Goal: Information Seeking & Learning: Find specific fact

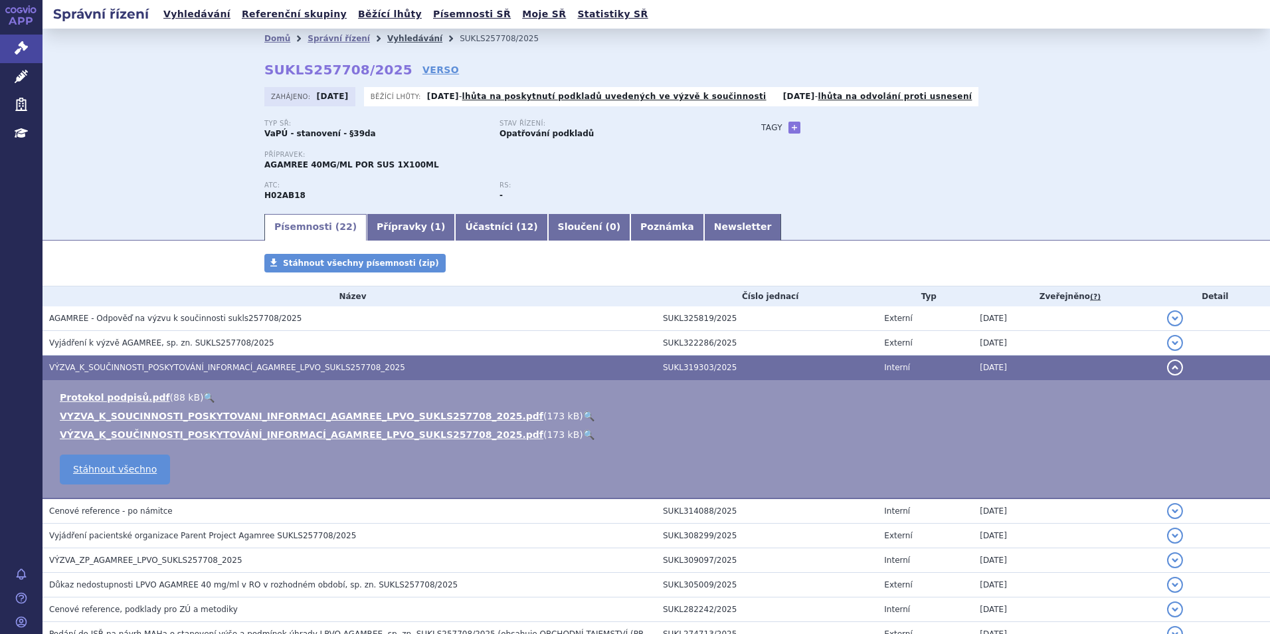
click at [389, 37] on link "Vyhledávání" at bounding box center [414, 38] width 55 height 9
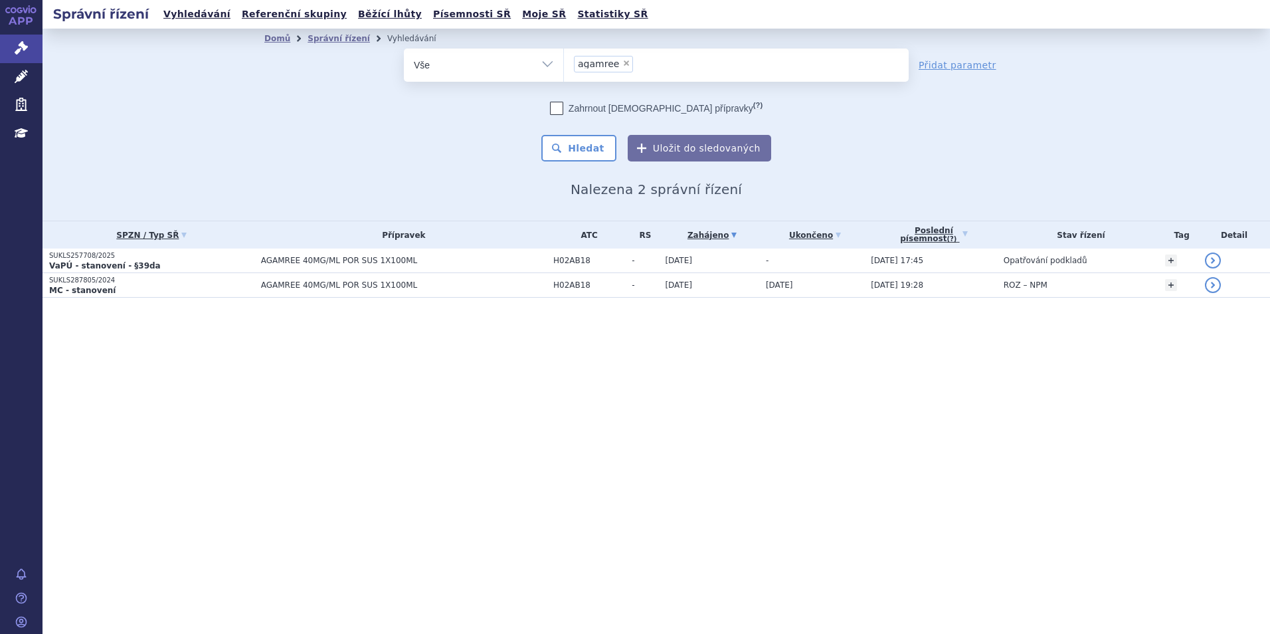
click at [624, 59] on span "×" at bounding box center [627, 63] width 8 height 8
click at [564, 59] on select "agamree" at bounding box center [563, 64] width 1 height 33
select select
click at [624, 59] on ul at bounding box center [736, 63] width 345 height 28
click at [564, 59] on select "agamree" at bounding box center [563, 64] width 1 height 33
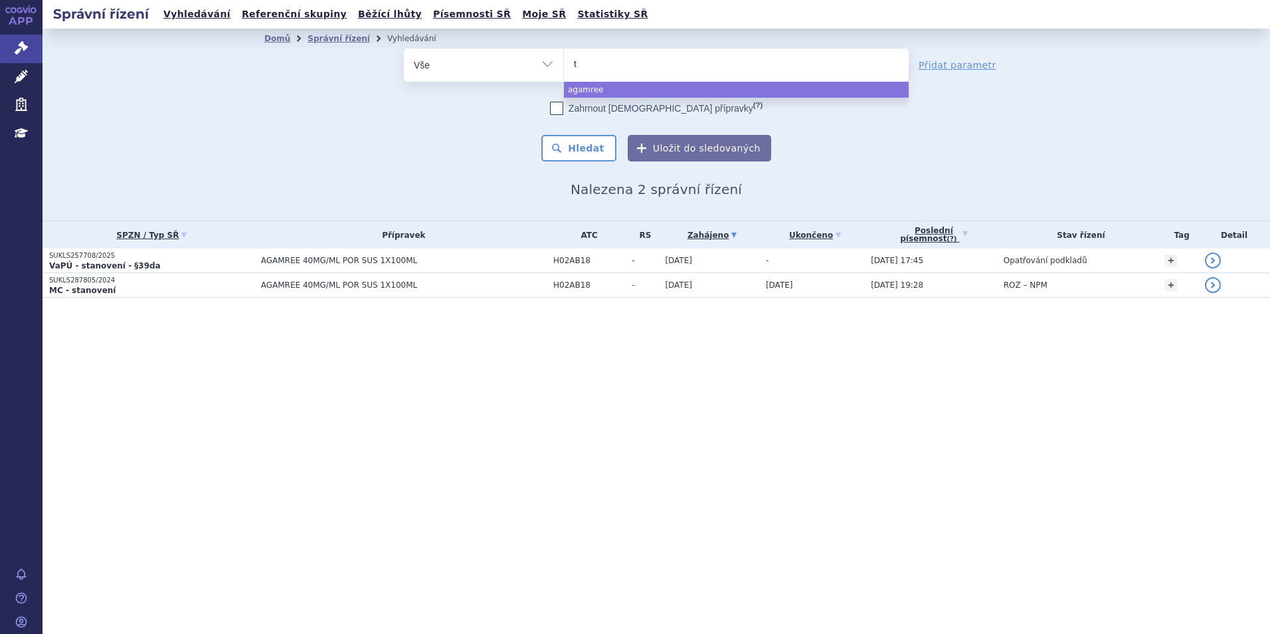
type input "ta"
type input "tav"
type input "tavne"
type input "tavneos"
select select "tavneos"
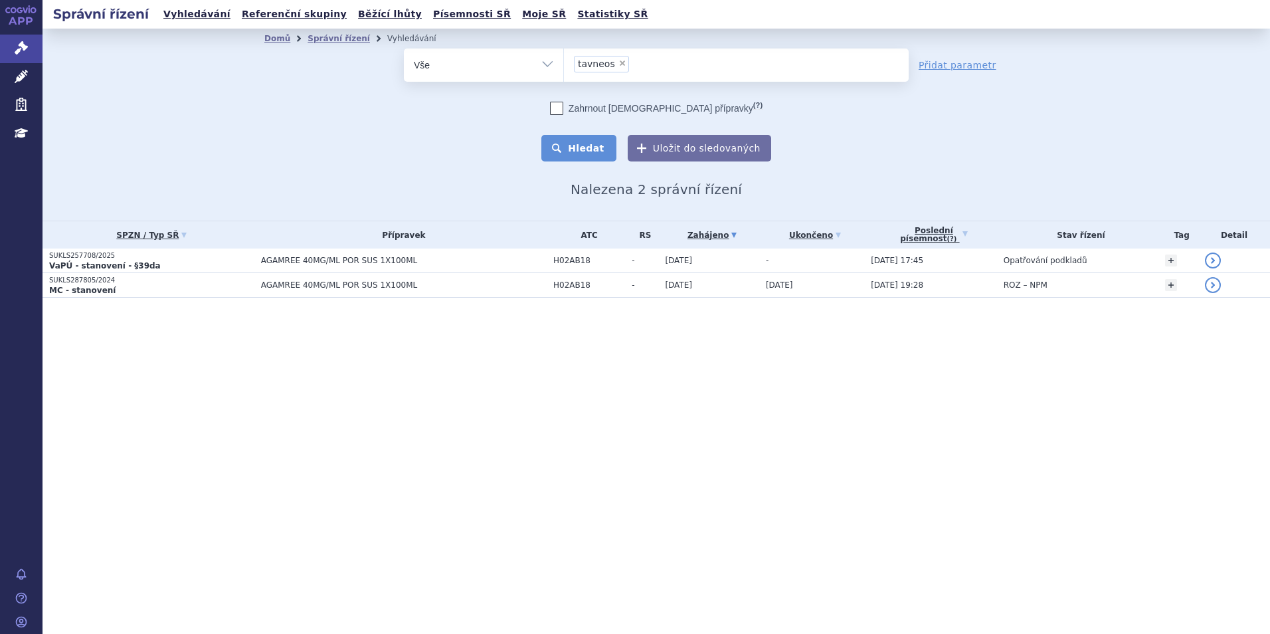
click at [599, 147] on button "Hledat" at bounding box center [579, 148] width 75 height 27
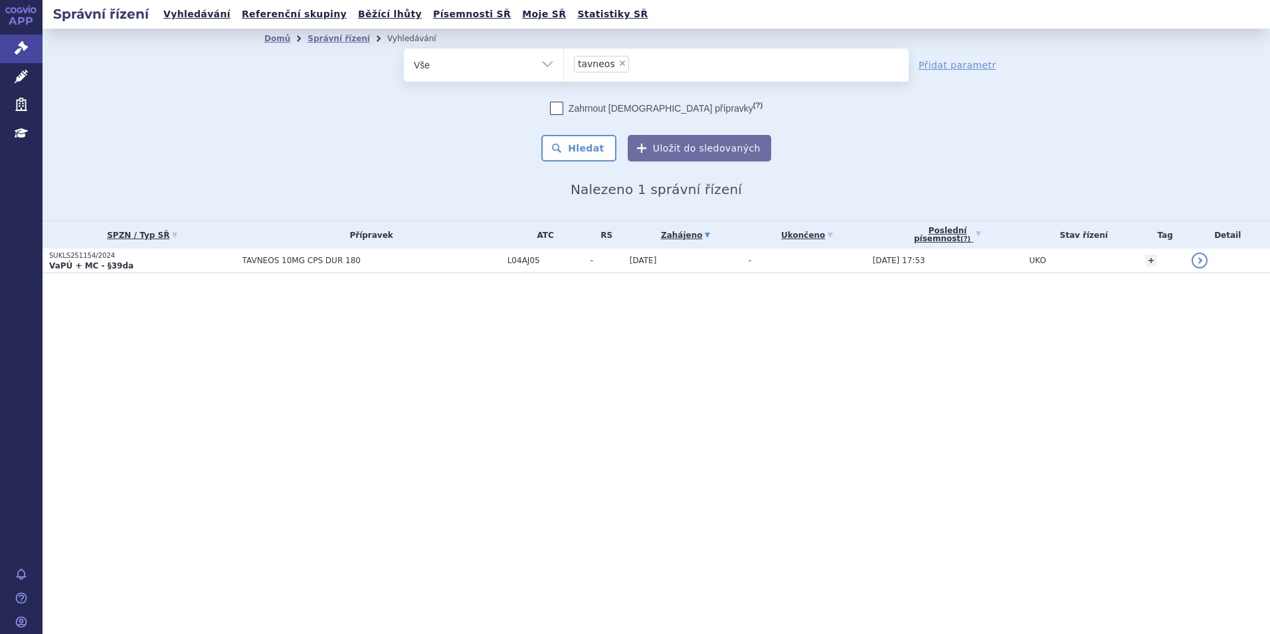
click at [619, 62] on span "×" at bounding box center [623, 63] width 8 height 8
click at [564, 62] on select "tavneos" at bounding box center [563, 64] width 1 height 33
select select
click at [615, 62] on ul at bounding box center [736, 63] width 345 height 28
click at [564, 62] on select "tavneos" at bounding box center [563, 64] width 1 height 33
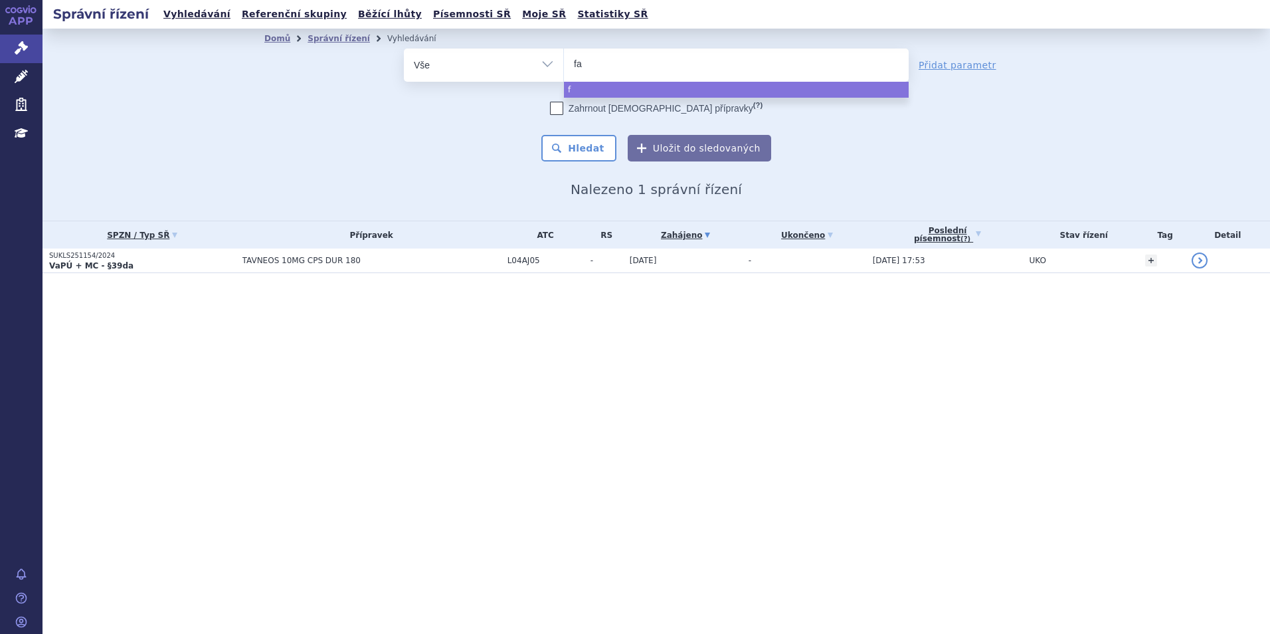
type input "fab"
type input "fabha"
type input "fabhalt"
type input "fabhalta"
select select "fabhalta"
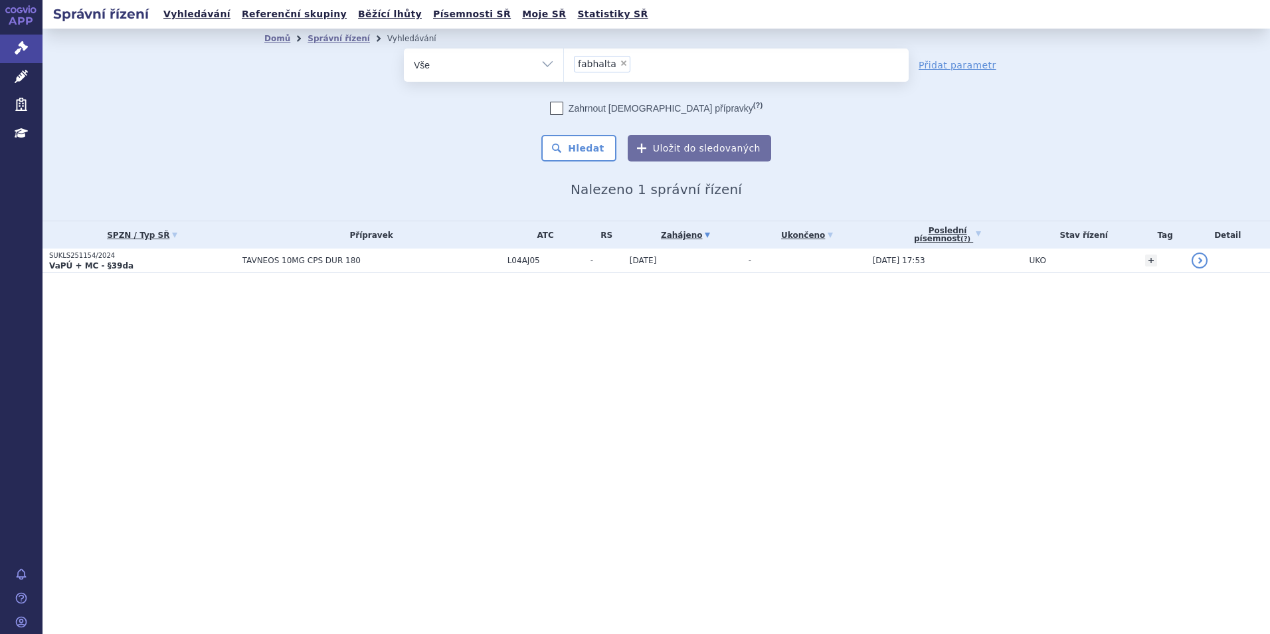
click at [620, 65] on span "×" at bounding box center [624, 63] width 8 height 8
click at [564, 65] on select "tavneos fabhalta" at bounding box center [563, 64] width 1 height 33
select select
click at [617, 65] on ul "× fabhalta" at bounding box center [736, 63] width 345 height 29
click at [564, 65] on select "tavneos fabhalta" at bounding box center [563, 64] width 1 height 33
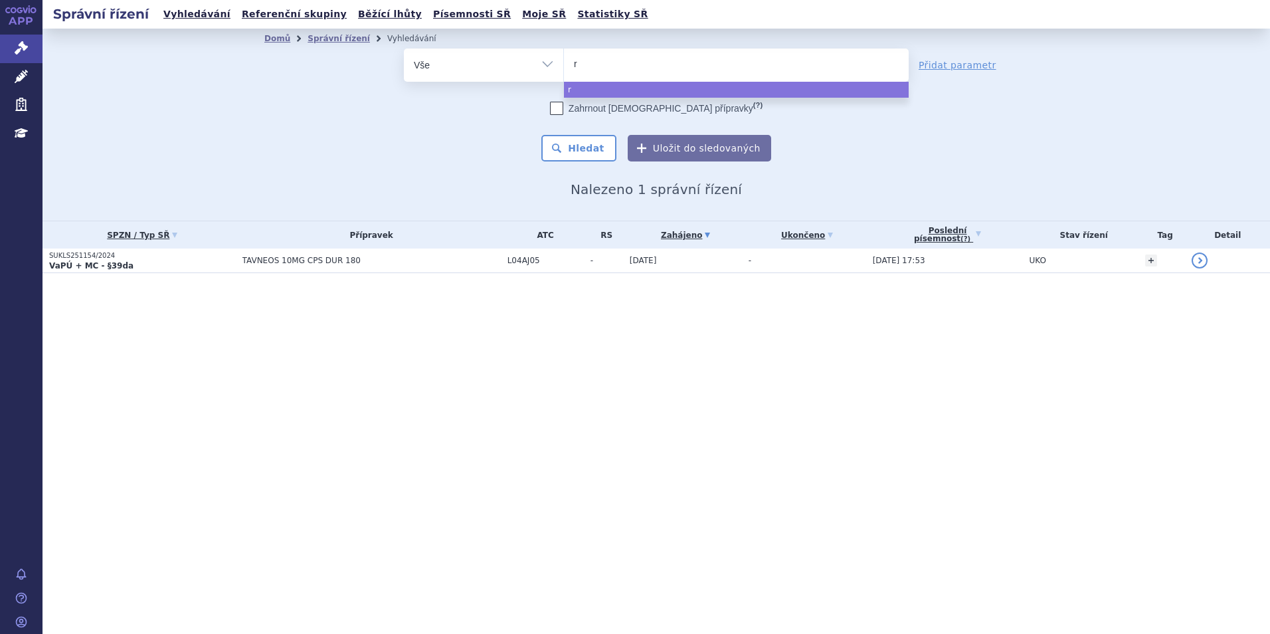
type input "ry"
type input "rybr"
type input "rybrev"
type input "rybrevan"
type input "rybrevant"
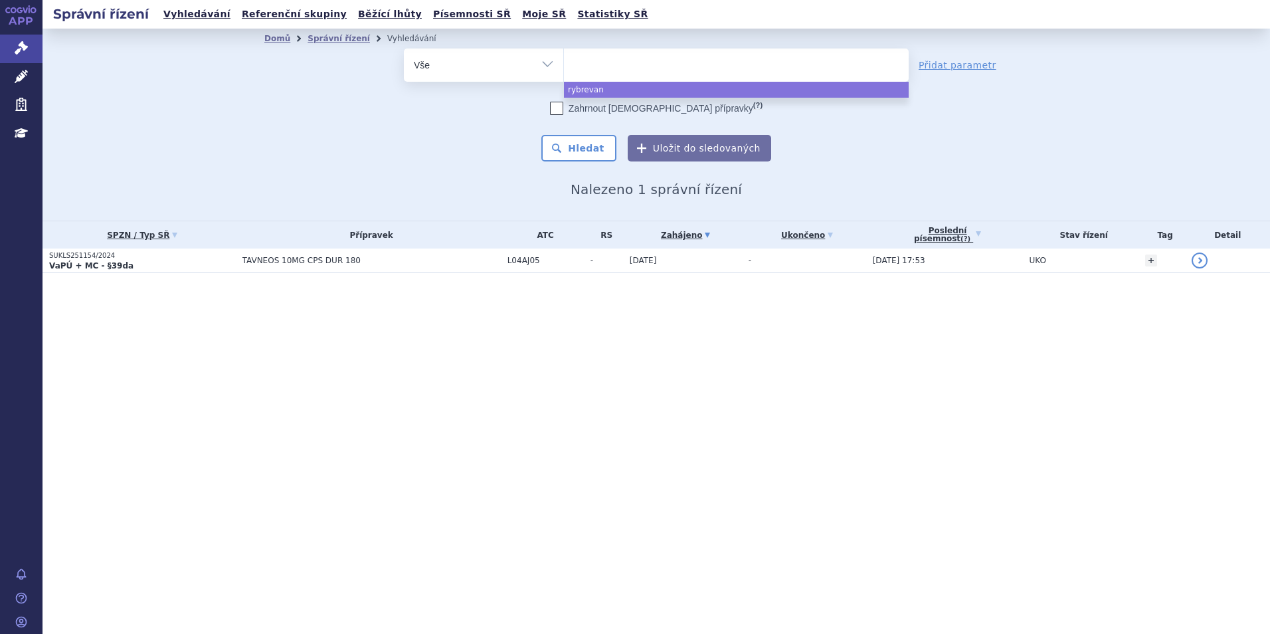
select select "rybrevant"
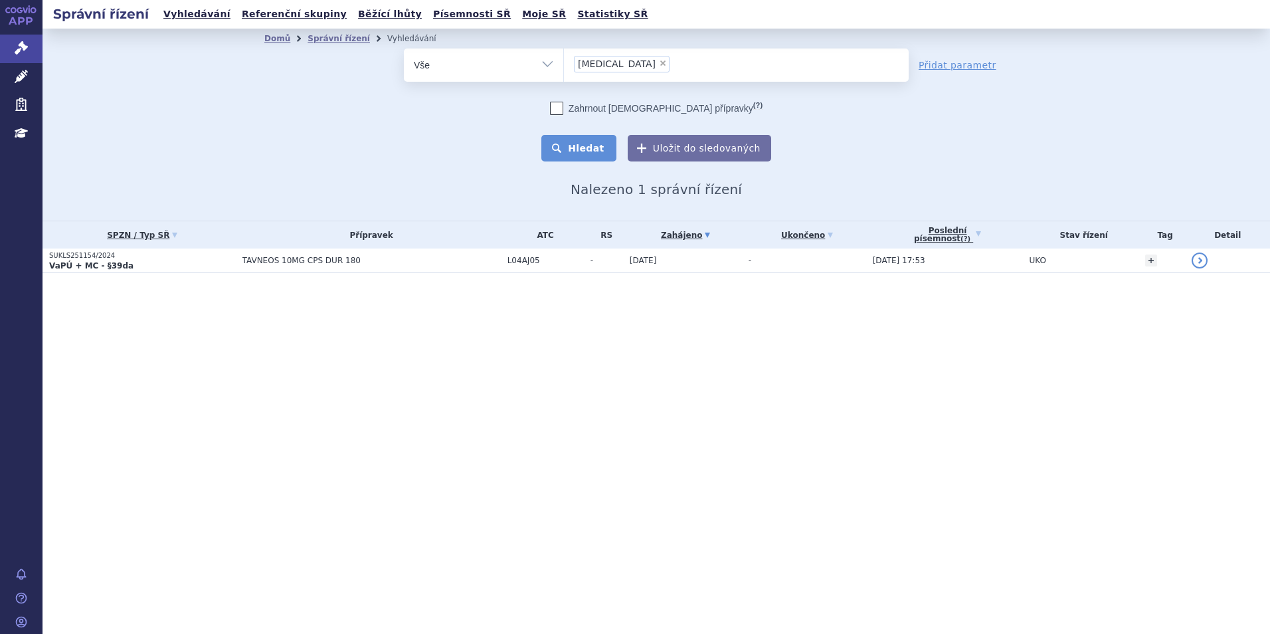
click at [579, 150] on button "Hledat" at bounding box center [579, 148] width 75 height 27
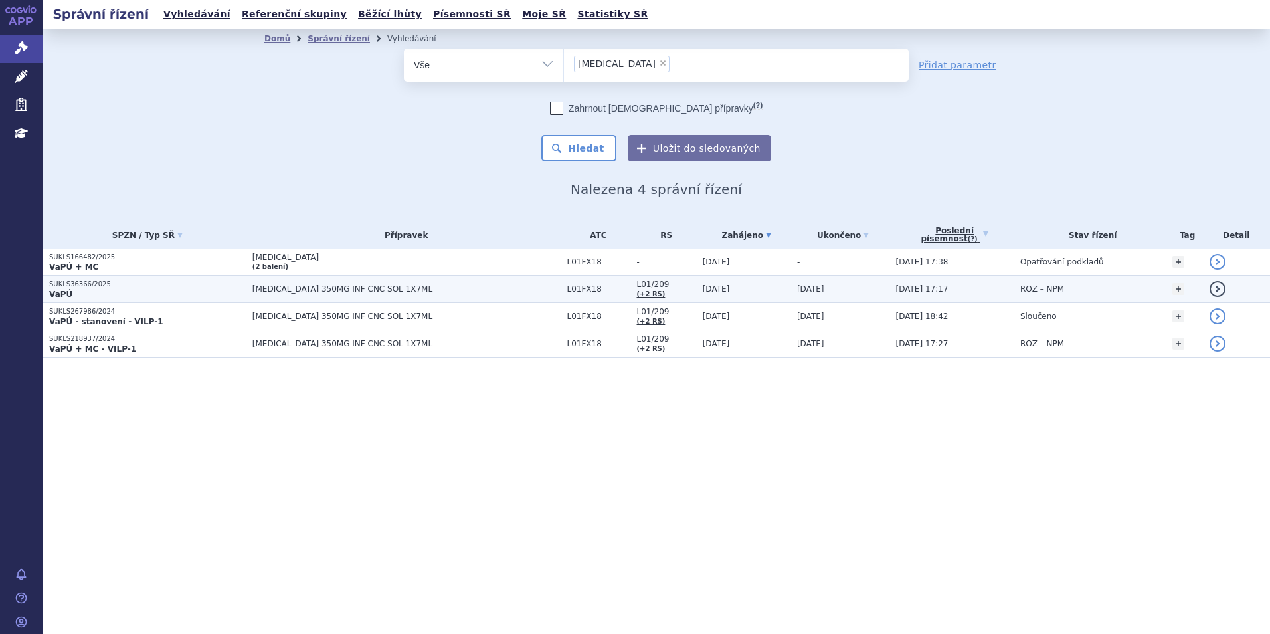
click at [405, 286] on span "RYBREVANT 350MG INF CNC SOL 1X7ML" at bounding box center [407, 288] width 308 height 9
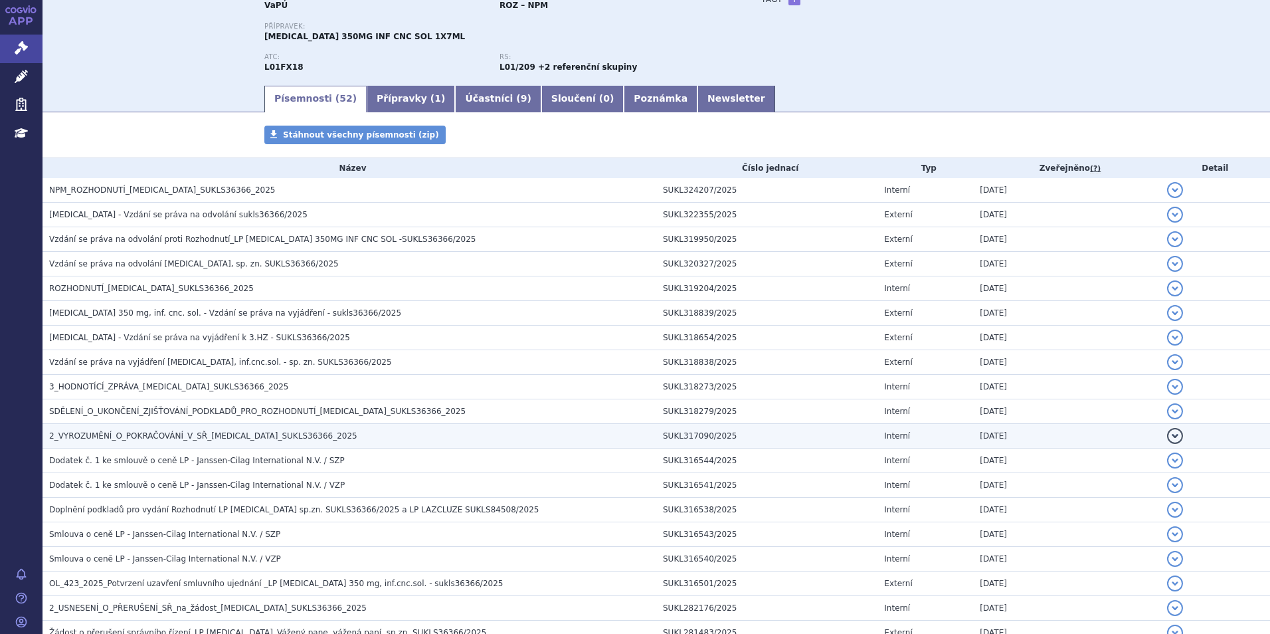
scroll to position [133, 0]
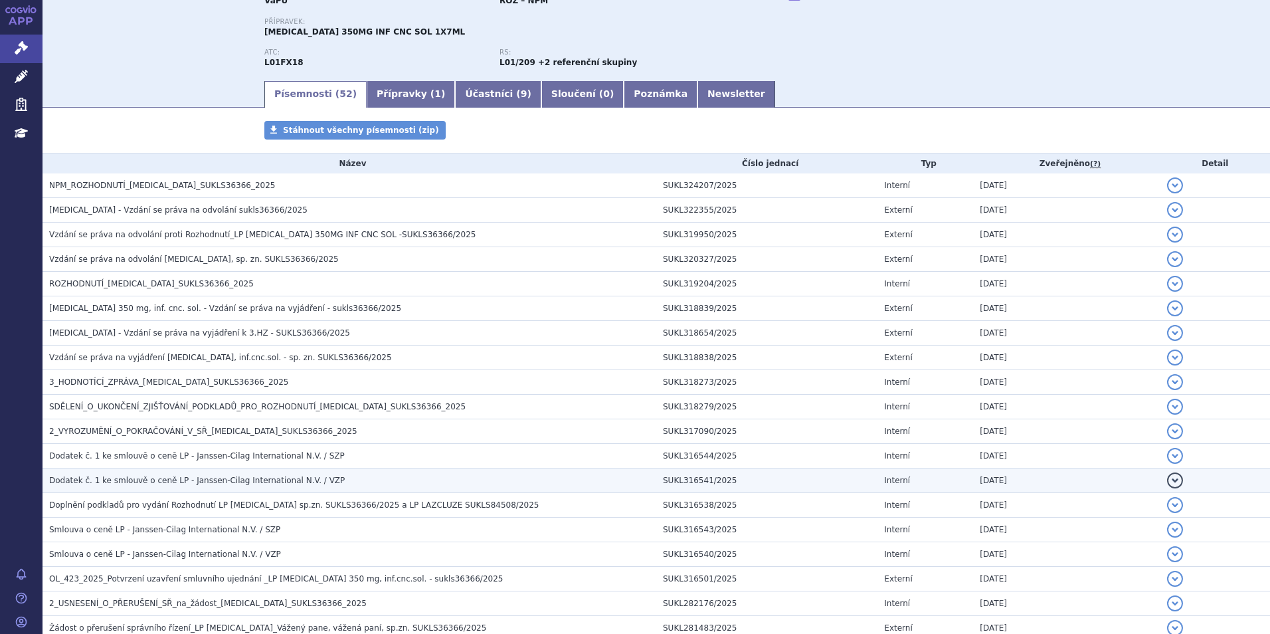
click at [181, 480] on span "Dodatek č. 1 ke smlouvě o ceně LP - Janssen-Cilag International N.V. / VZP" at bounding box center [197, 480] width 296 height 9
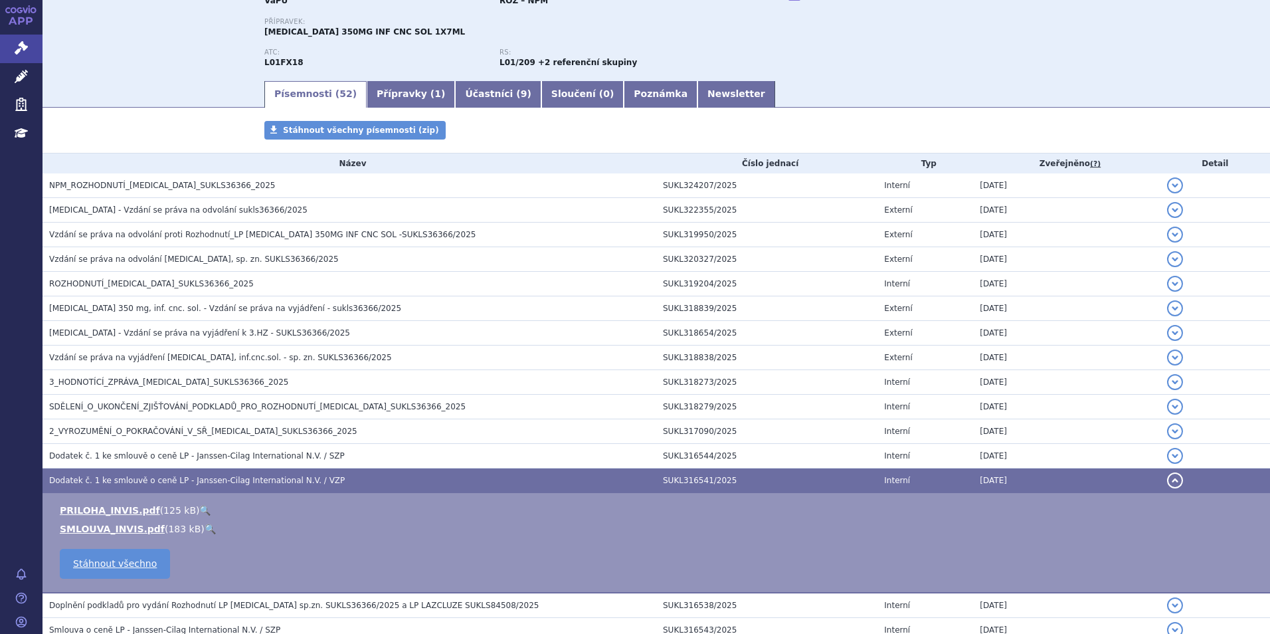
click at [205, 529] on link "🔍" at bounding box center [210, 529] width 11 height 11
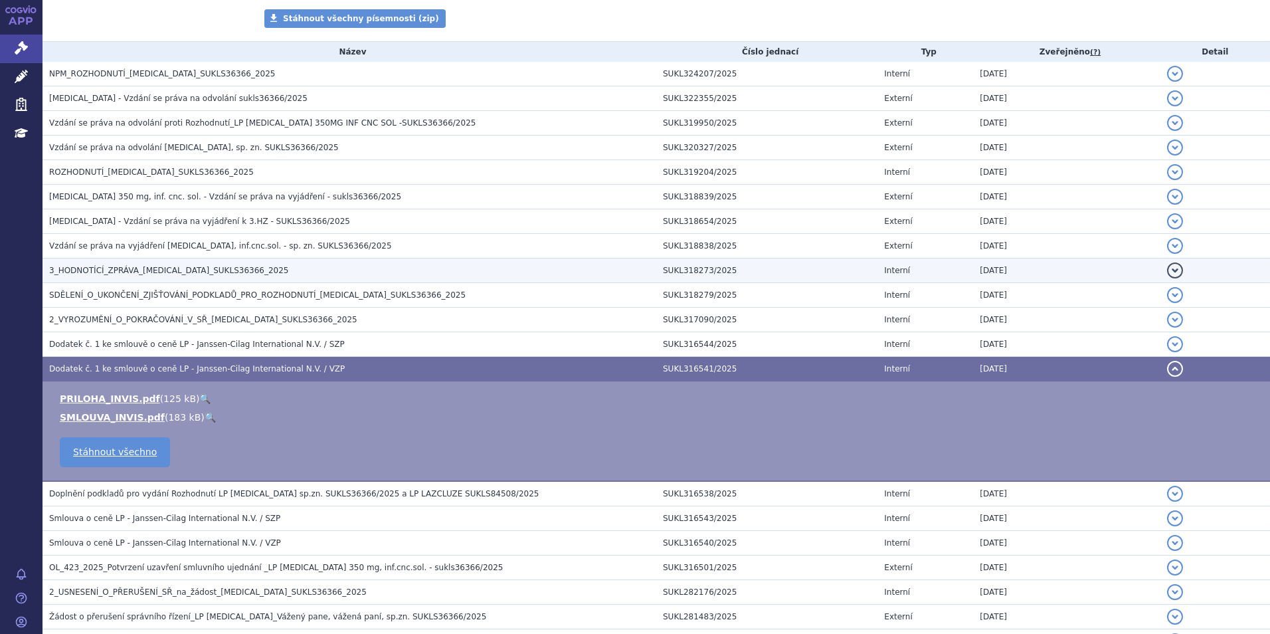
scroll to position [266, 0]
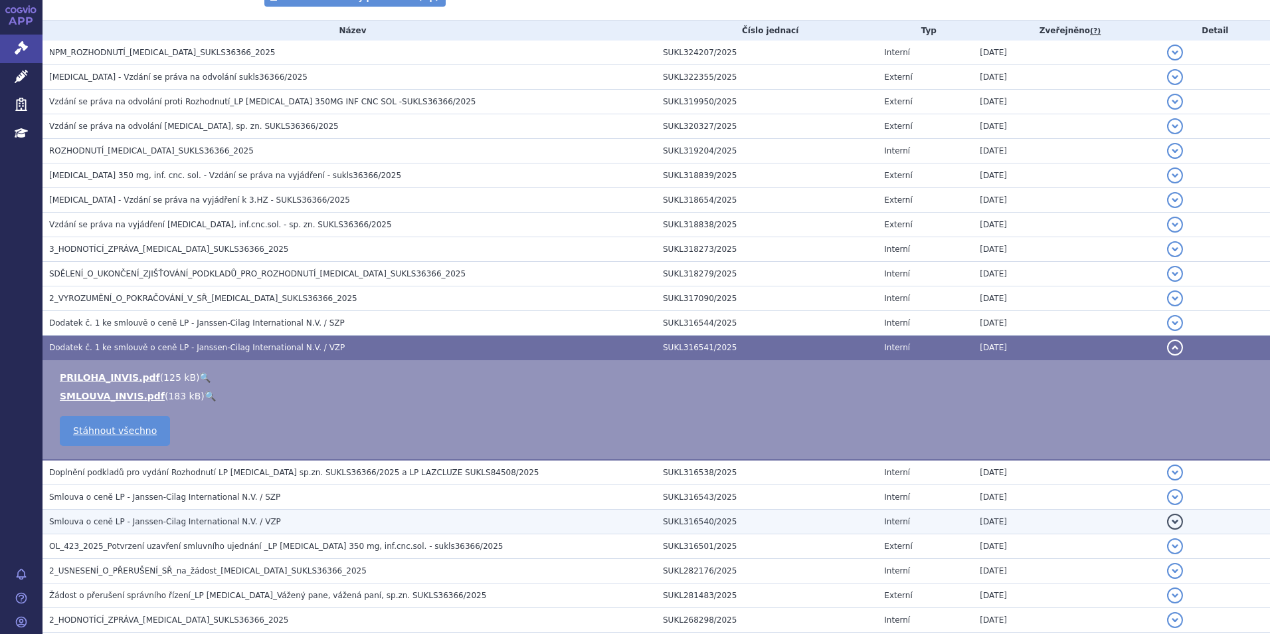
click at [172, 528] on h3 "Smlouva o ceně LP - Janssen-Cilag International N.V. / VZP" at bounding box center [352, 521] width 607 height 13
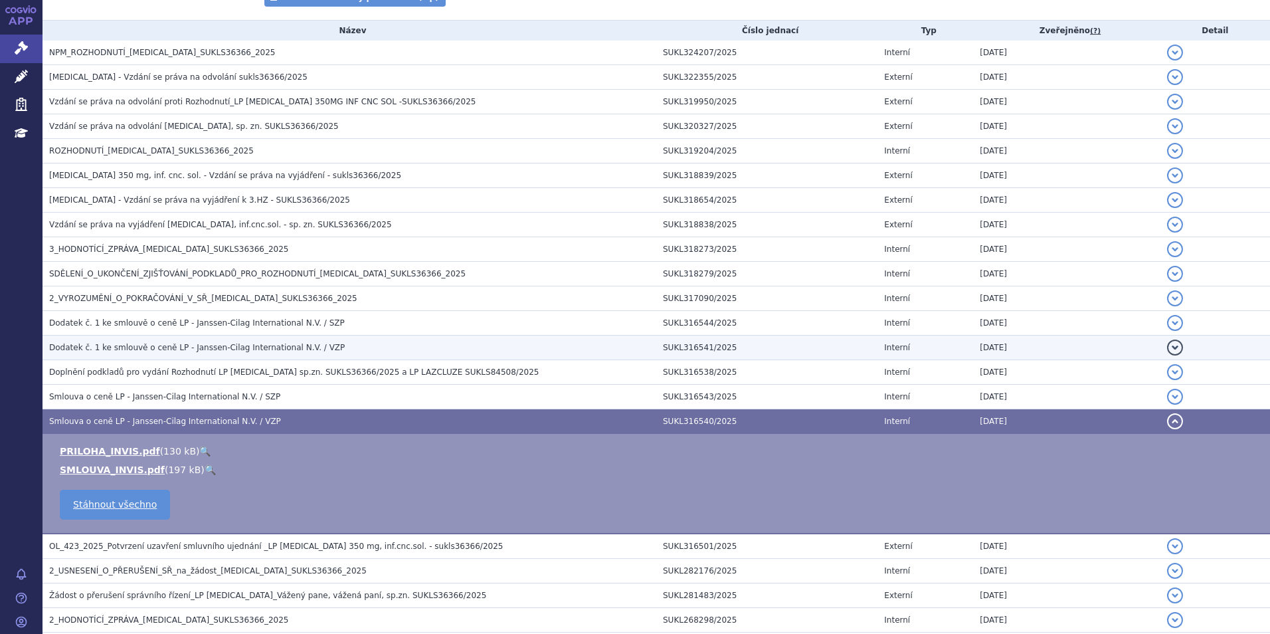
click at [146, 352] on span "Dodatek č. 1 ke smlouvě o ceně LP - Janssen-Cilag International N.V. / VZP" at bounding box center [197, 347] width 296 height 9
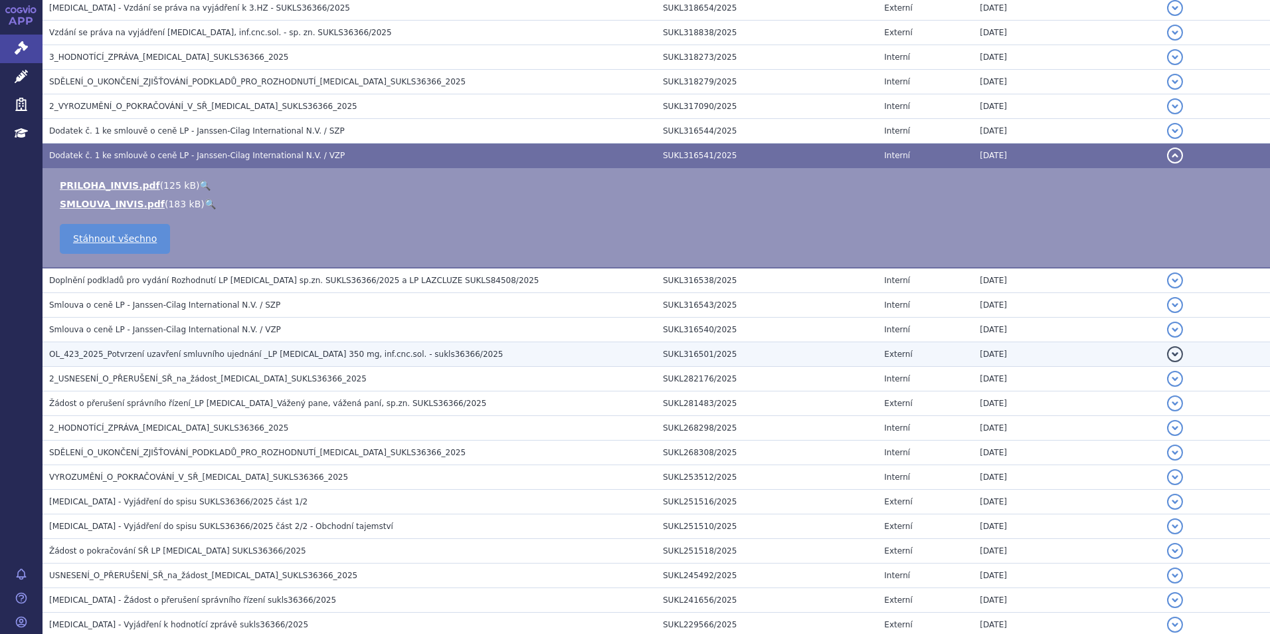
scroll to position [465, 0]
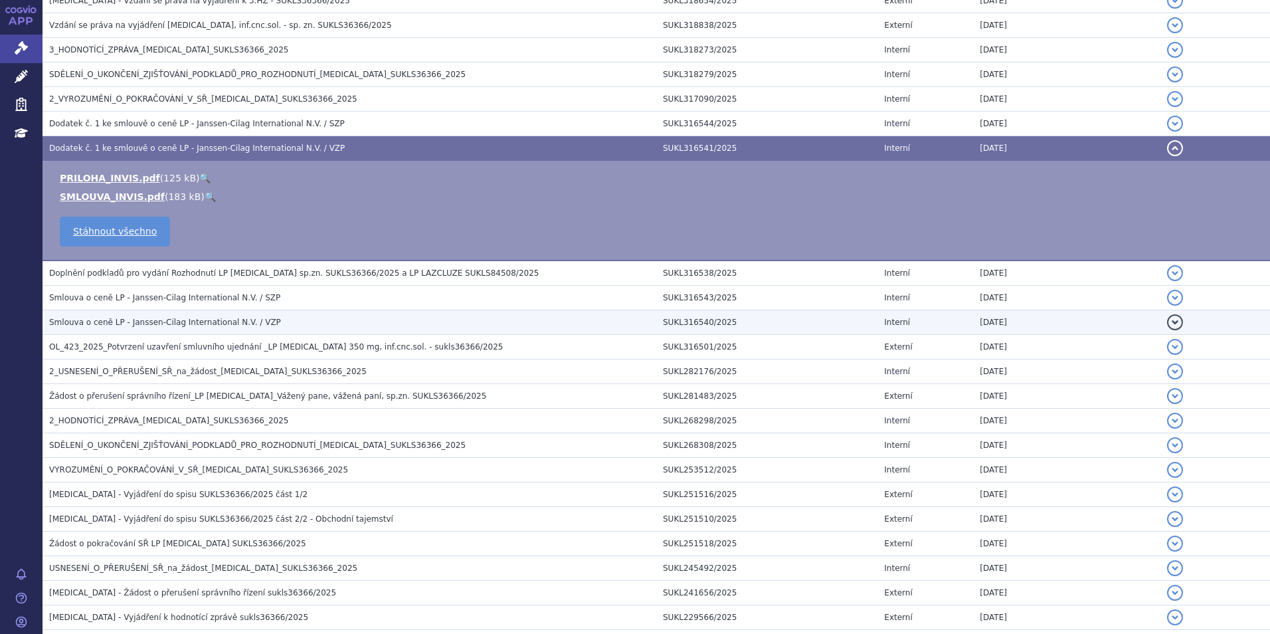
click at [244, 331] on td "Smlouva o ceně LP - Janssen-Cilag International N.V. / VZP" at bounding box center [350, 322] width 614 height 25
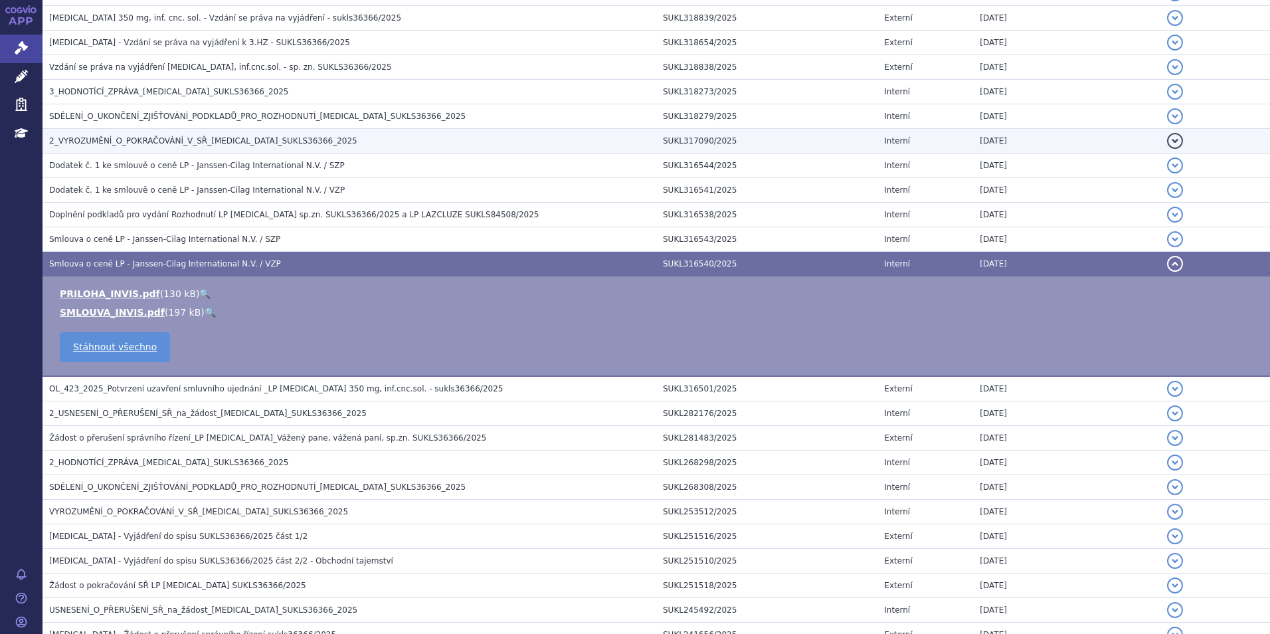
scroll to position [399, 0]
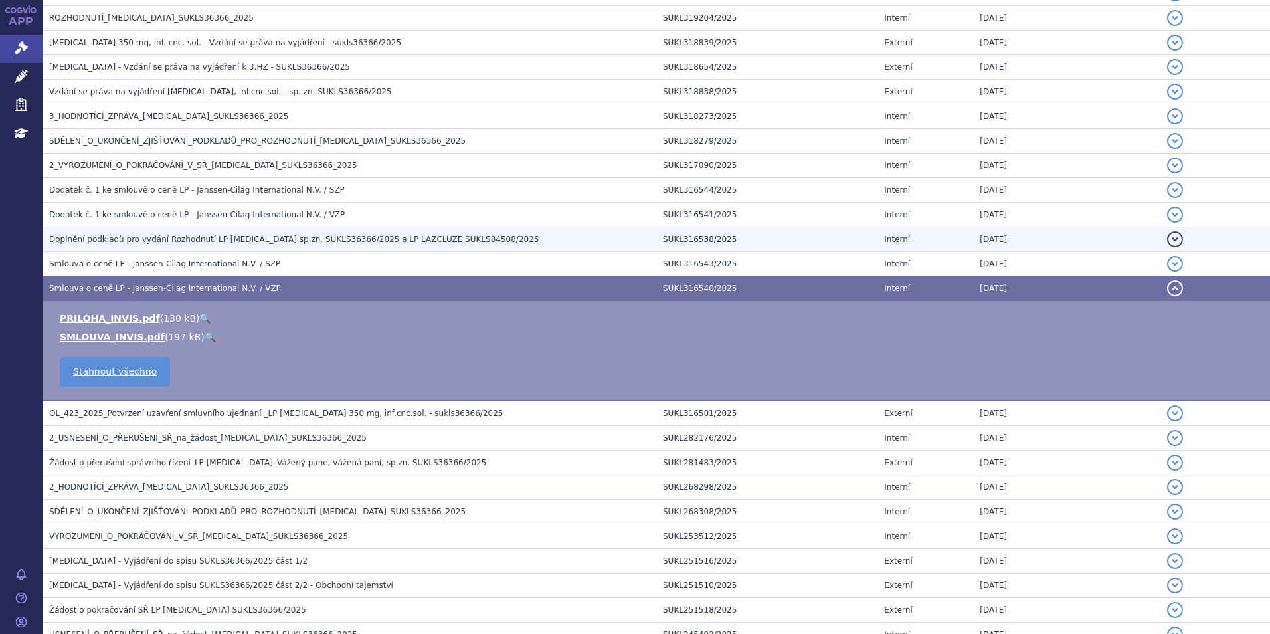
click at [338, 236] on span "Doplnění podkladů pro vydání Rozhodnutí LP RYBREVANT sp.zn. SUKLS36366/2025 a L…" at bounding box center [294, 239] width 490 height 9
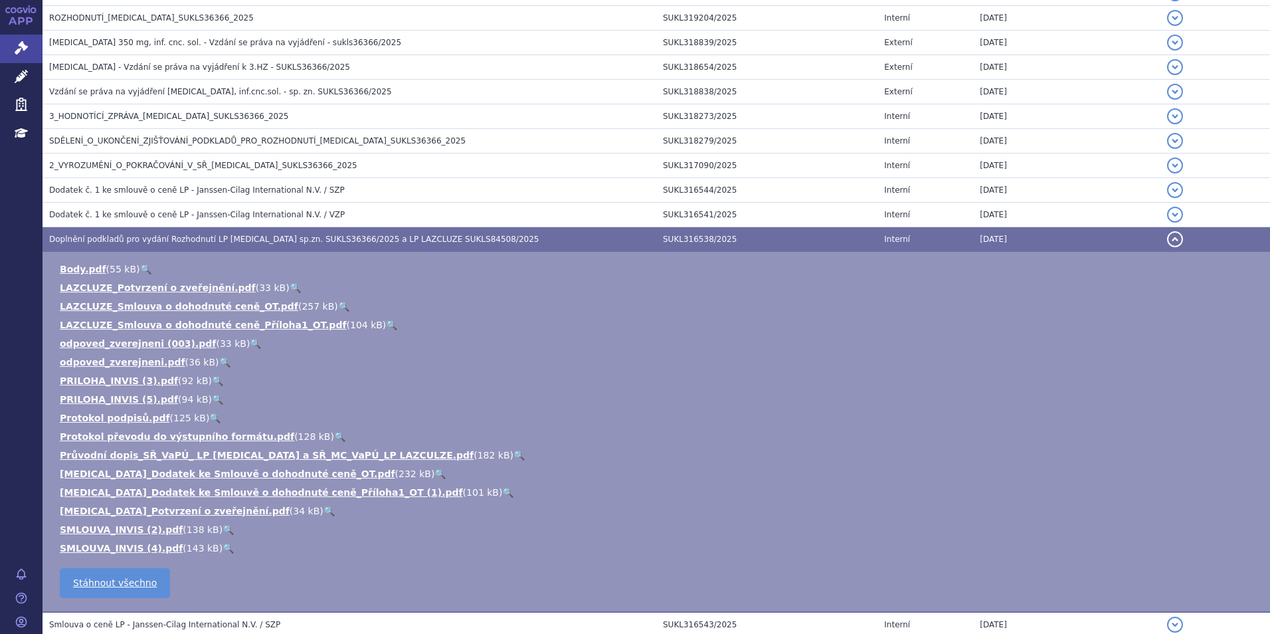
click at [223, 528] on link "🔍" at bounding box center [228, 529] width 11 height 11
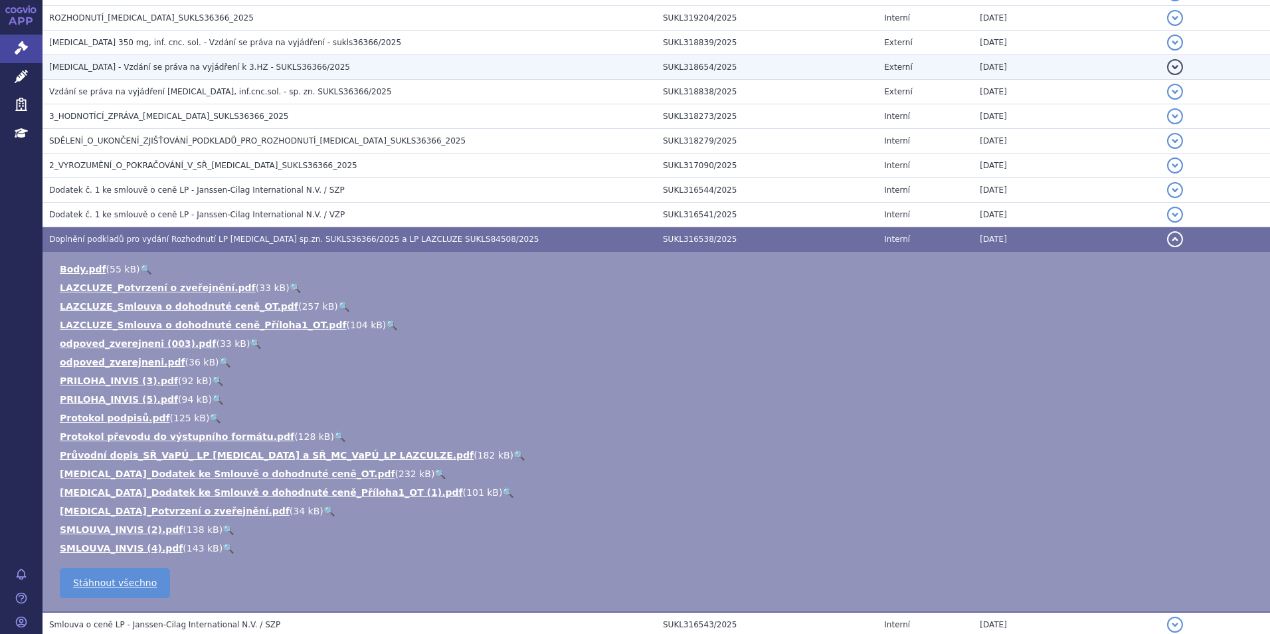
click at [243, 72] on span "RYBREVANT - Vzdání se práva na vyjádření k 3.HZ - SUKLS36366/2025" at bounding box center [199, 66] width 301 height 9
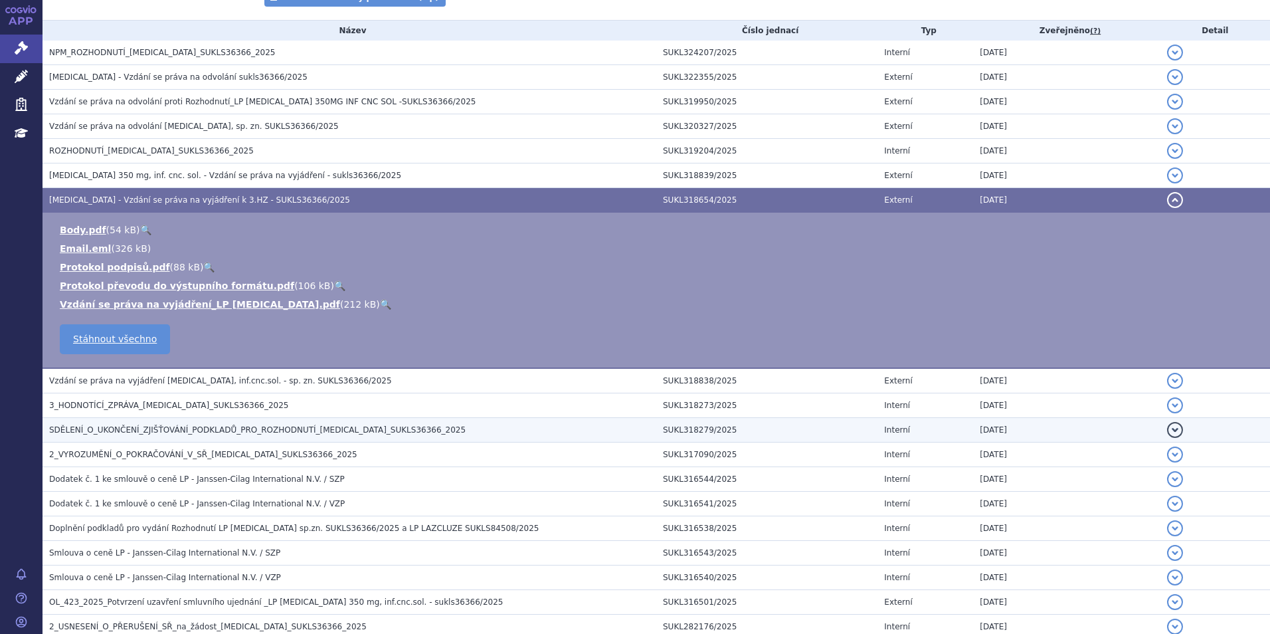
scroll to position [332, 0]
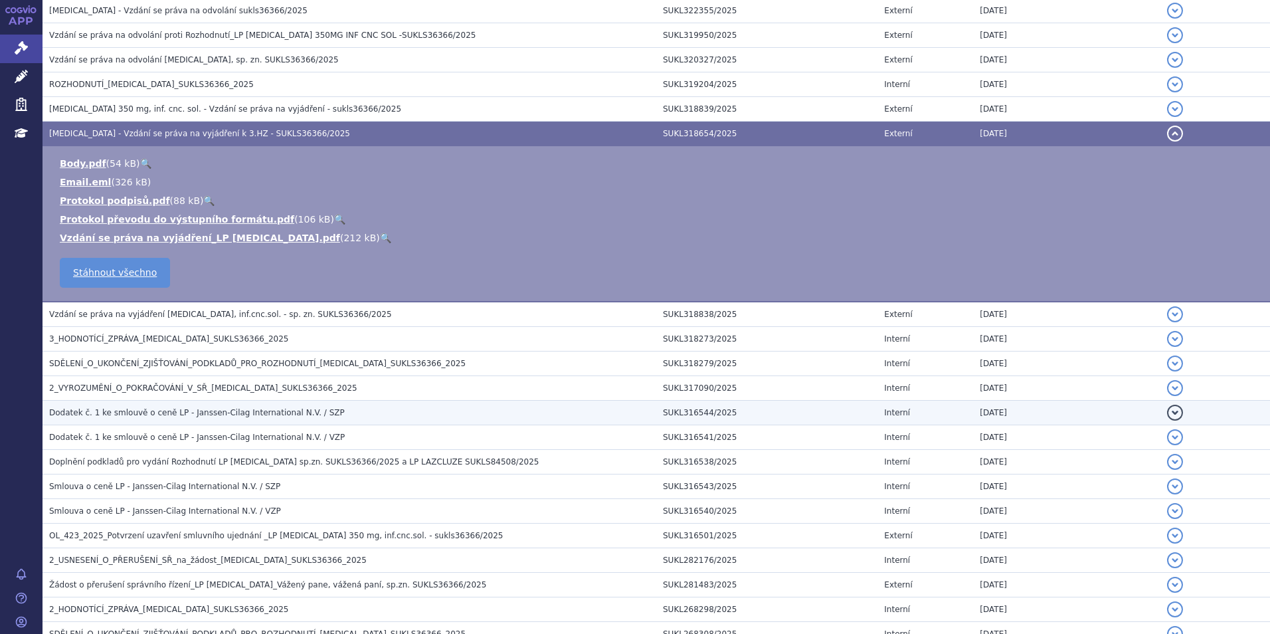
click at [143, 401] on td "Dodatek č. 1 ke smlouvě o ceně LP - Janssen-Cilag International N.V. / SZP" at bounding box center [350, 413] width 614 height 25
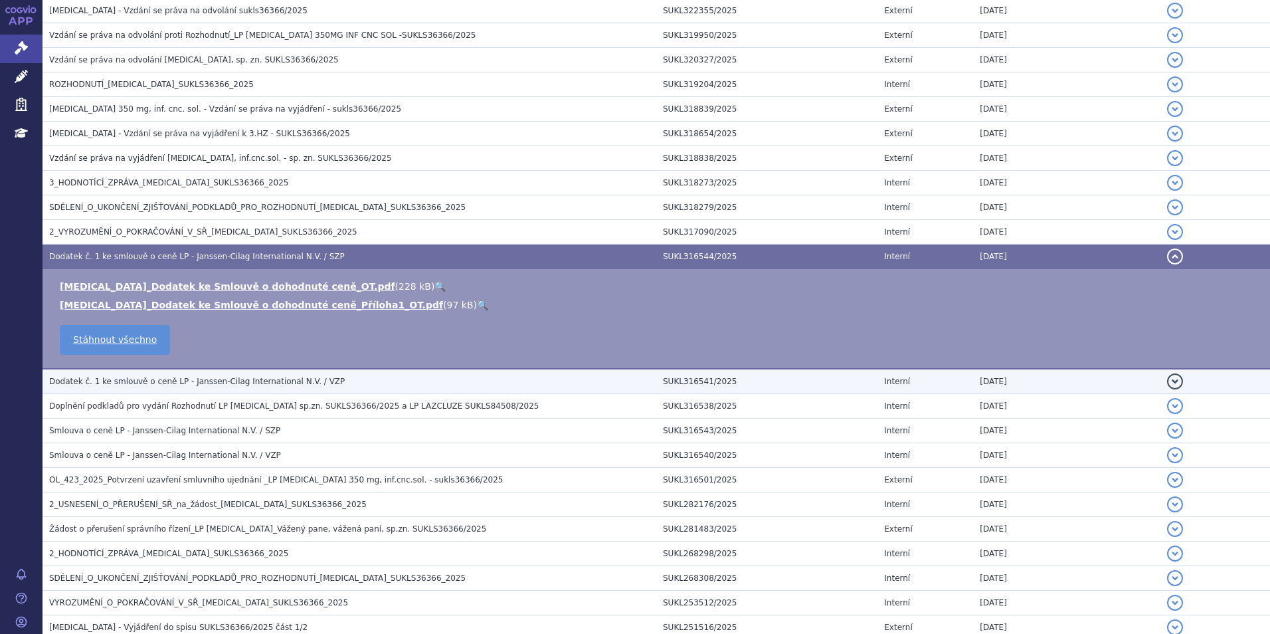
click at [167, 381] on span "Dodatek č. 1 ke smlouvě o ceně LP - Janssen-Cilag International N.V. / VZP" at bounding box center [197, 381] width 296 height 9
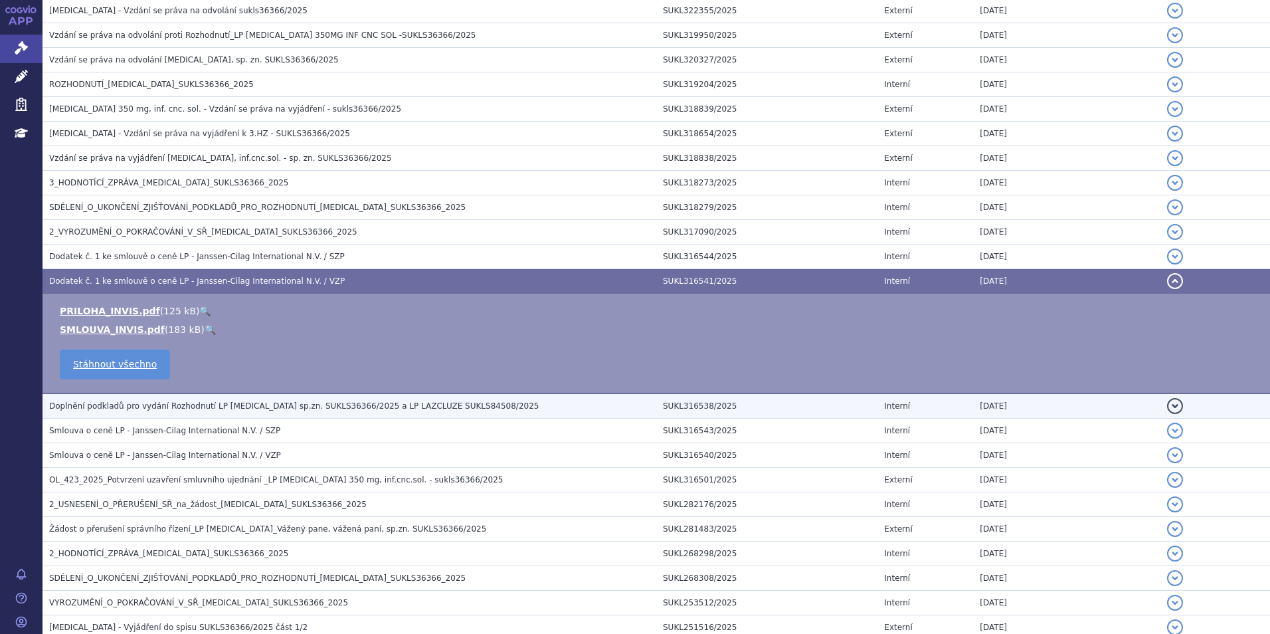
click at [167, 400] on h3 "Doplnění podkladů pro vydání Rozhodnutí LP RYBREVANT sp.zn. SUKLS36366/2025 a L…" at bounding box center [352, 405] width 607 height 13
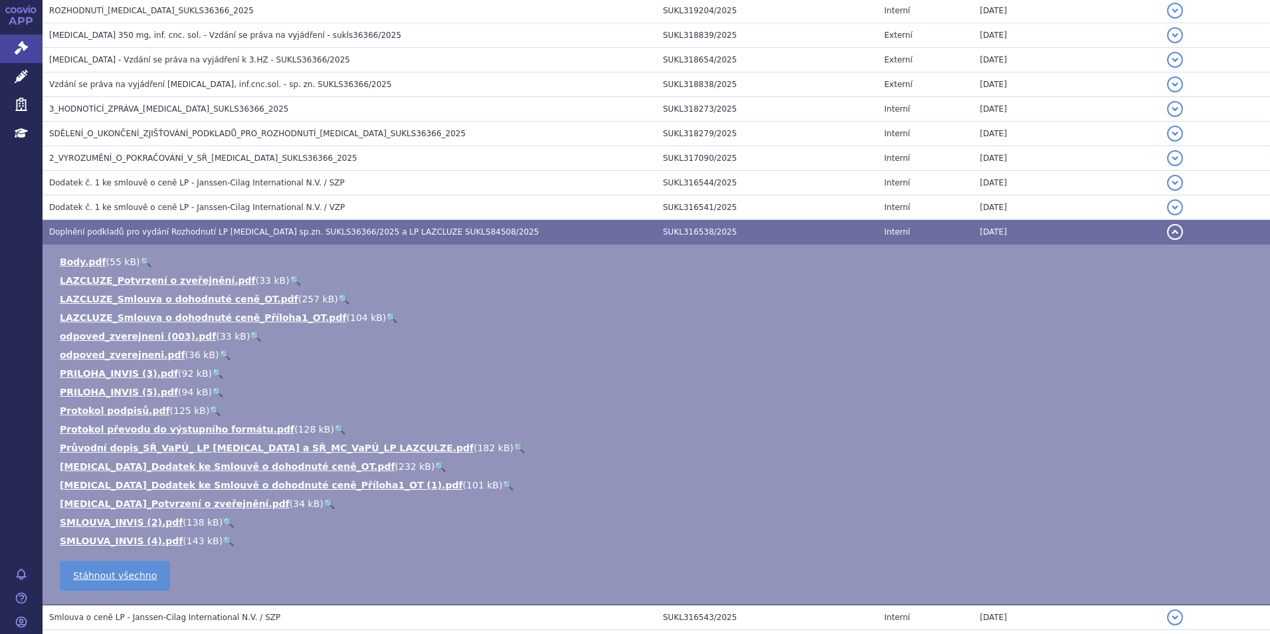
scroll to position [465, 0]
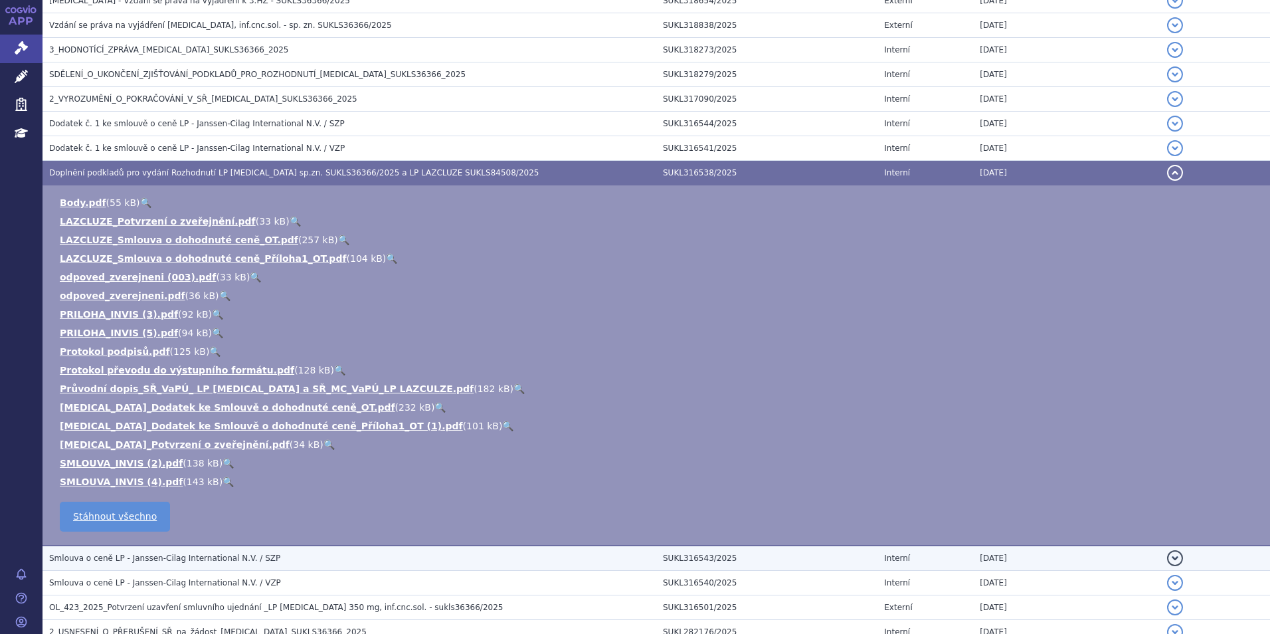
click at [155, 554] on span "Smlouva o ceně LP - Janssen-Cilag International N.V. / SZP" at bounding box center [164, 558] width 231 height 9
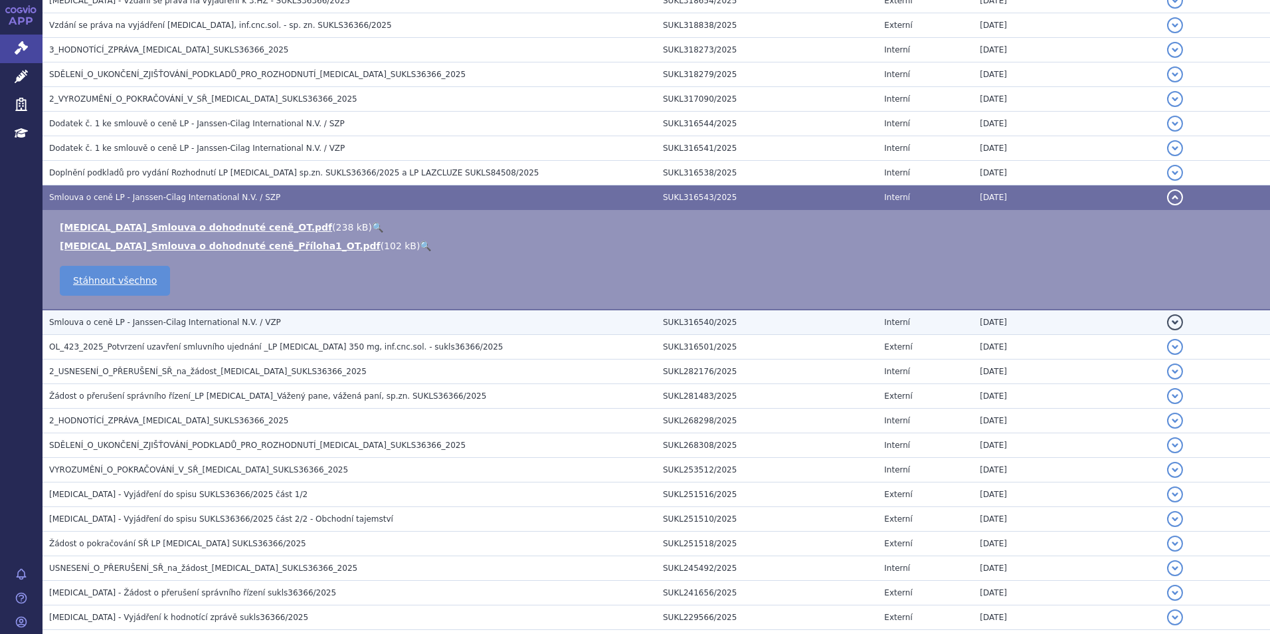
click at [253, 326] on span "Smlouva o ceně LP - Janssen-Cilag International N.V. / VZP" at bounding box center [165, 322] width 232 height 9
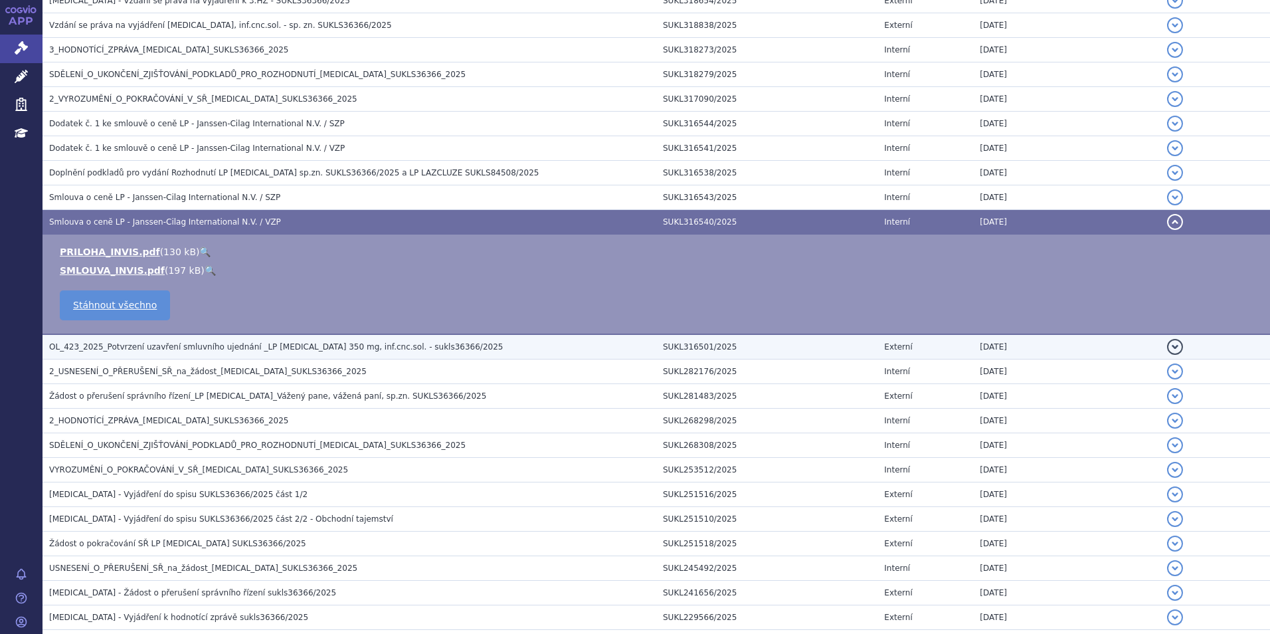
click at [119, 347] on span "OL_423_2025_Potvrzení uzavření smluvního ujednání _LP RYBREVANT 350 mg, inf.cnc…" at bounding box center [276, 346] width 454 height 9
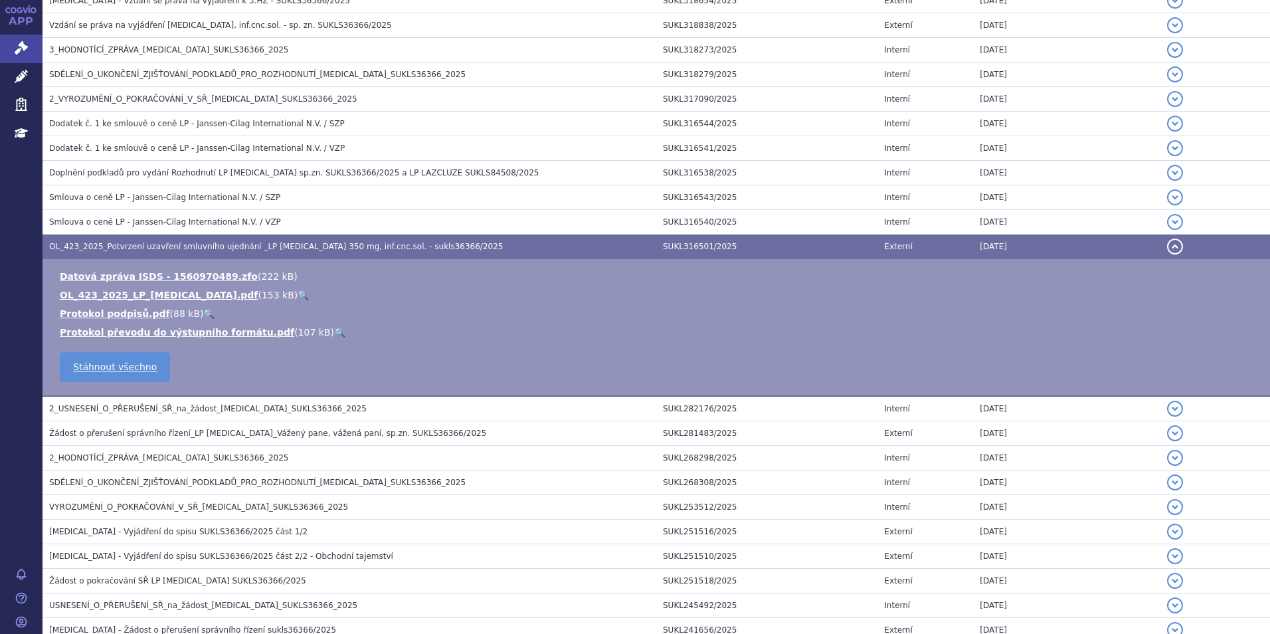
click at [298, 292] on link "🔍" at bounding box center [303, 295] width 11 height 11
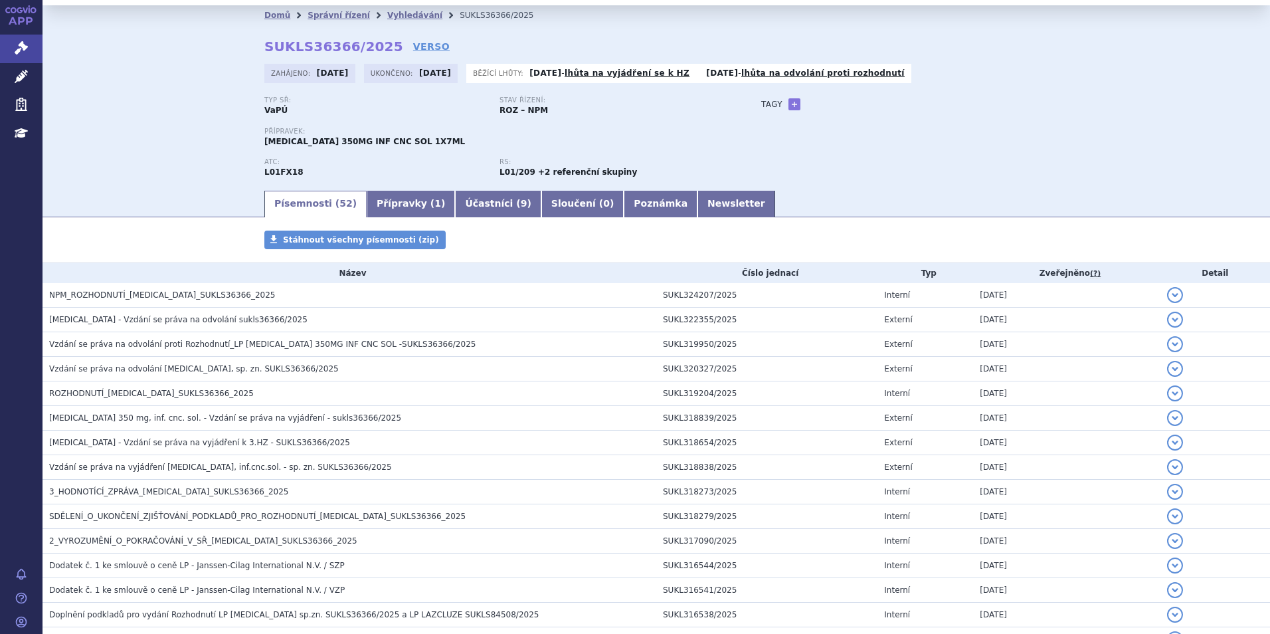
scroll to position [0, 0]
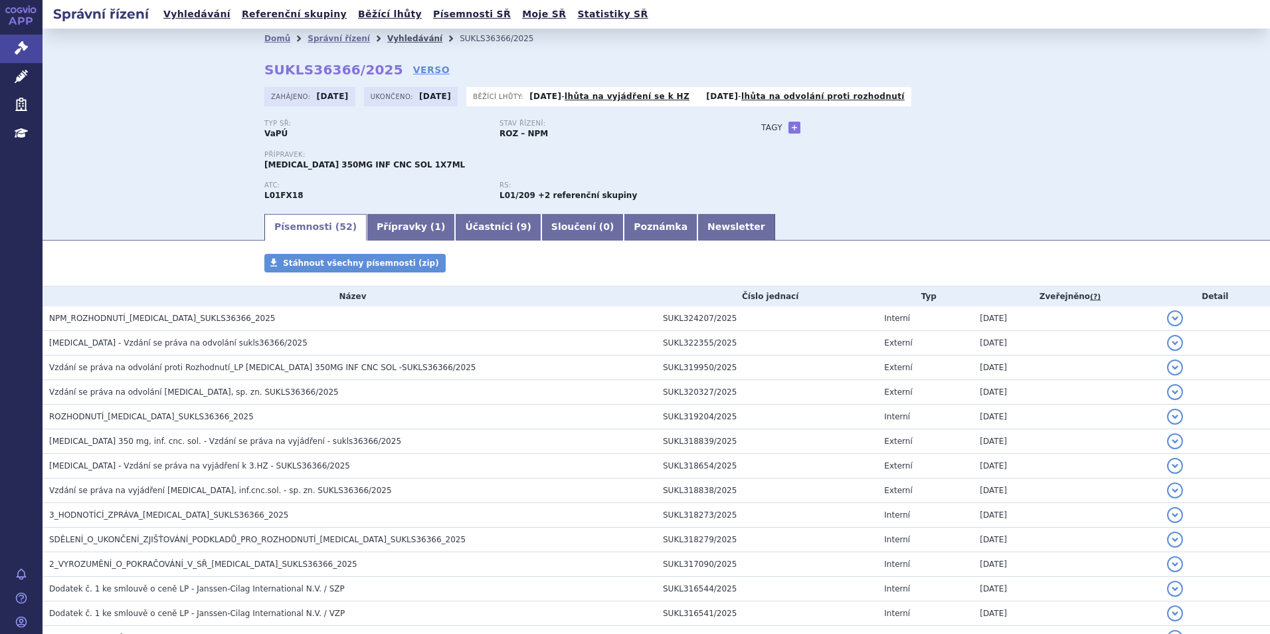
click at [395, 35] on link "Vyhledávání" at bounding box center [414, 38] width 55 height 9
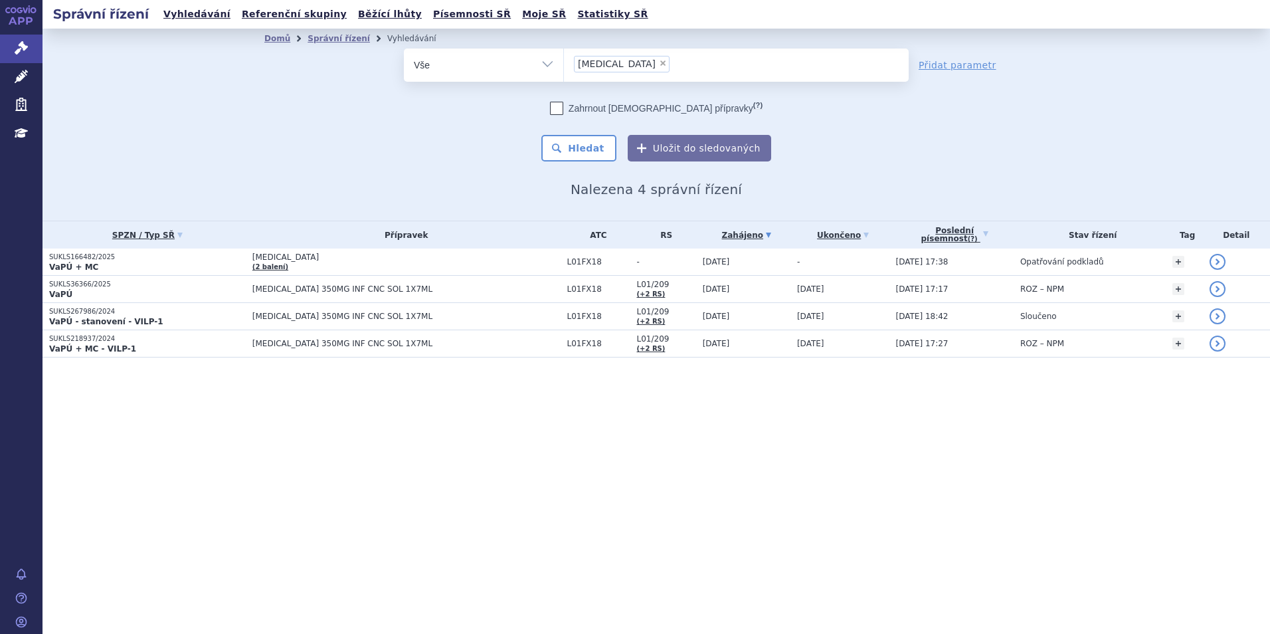
click at [659, 61] on span "×" at bounding box center [663, 63] width 8 height 8
click at [564, 61] on select "rybrevant" at bounding box center [563, 64] width 1 height 33
select select
drag, startPoint x: 623, startPoint y: 61, endPoint x: 632, endPoint y: 67, distance: 10.5
click at [623, 61] on ul at bounding box center [736, 63] width 345 height 28
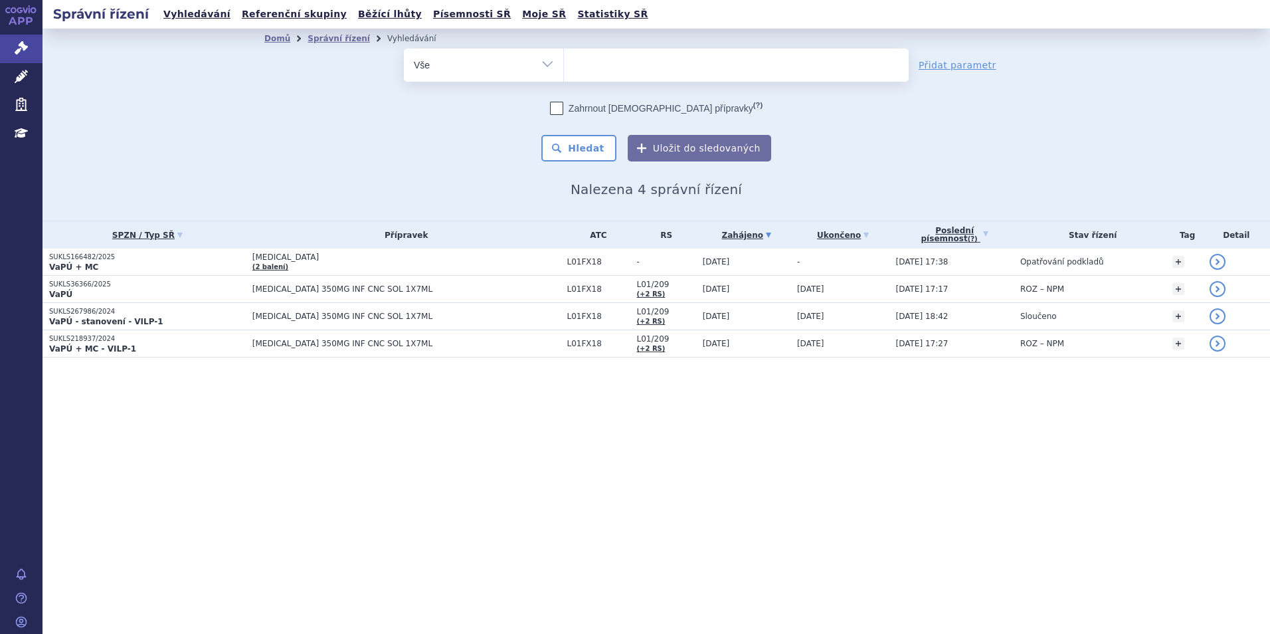
click at [564, 61] on select "rybrevant" at bounding box center [563, 64] width 1 height 33
type input "fab"
type input "fabh"
type input "fabhal"
type input "fabhalta"
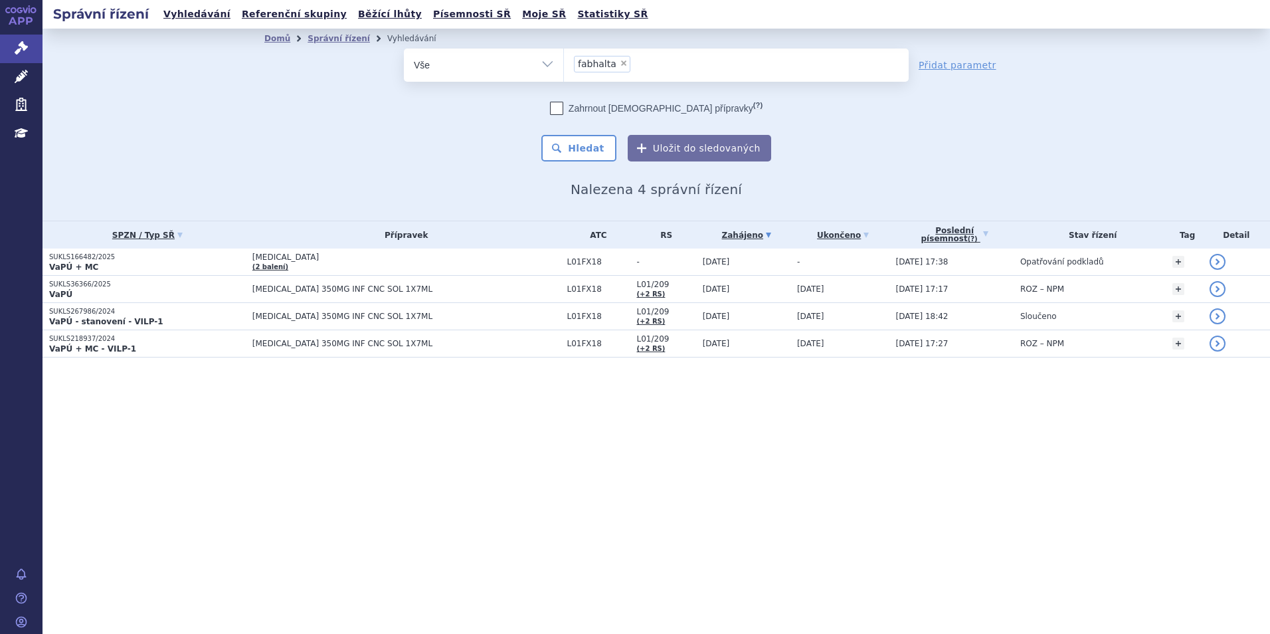
select select "fabhalta"
click at [601, 151] on button "Hledat" at bounding box center [579, 148] width 75 height 27
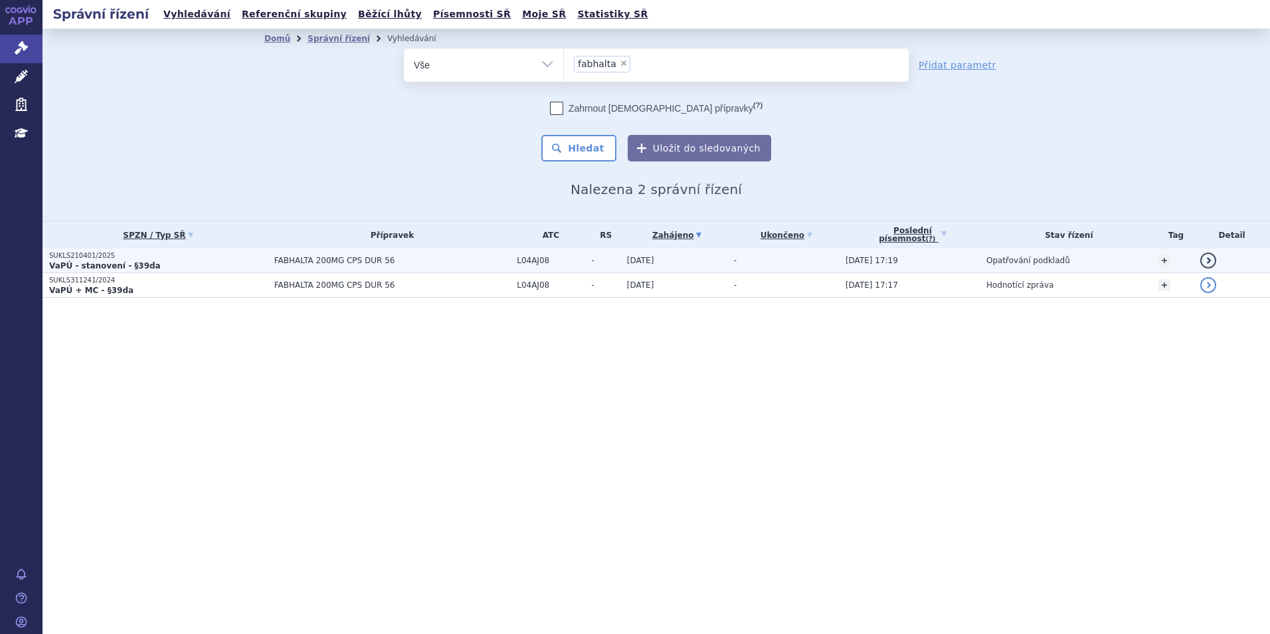
click at [201, 258] on p "SUKLS210401/2025" at bounding box center [158, 255] width 219 height 9
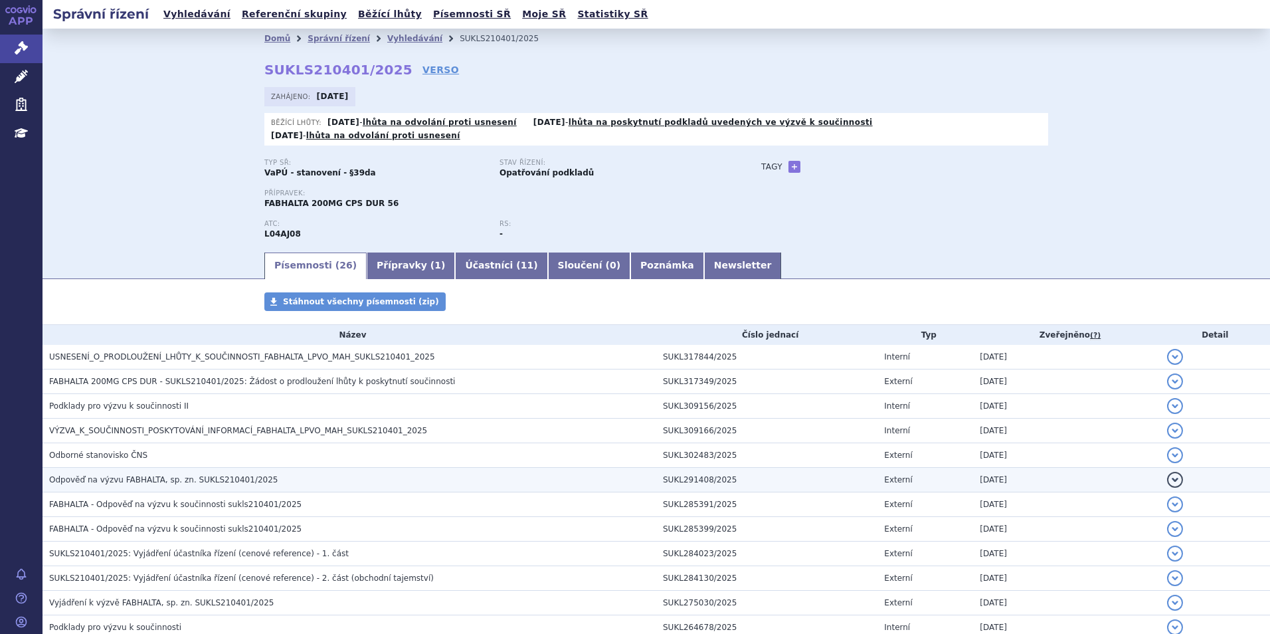
click at [111, 475] on span "Odpověď na výzvu FABHALTA, sp. zn. SUKLS210401/2025" at bounding box center [163, 479] width 229 height 9
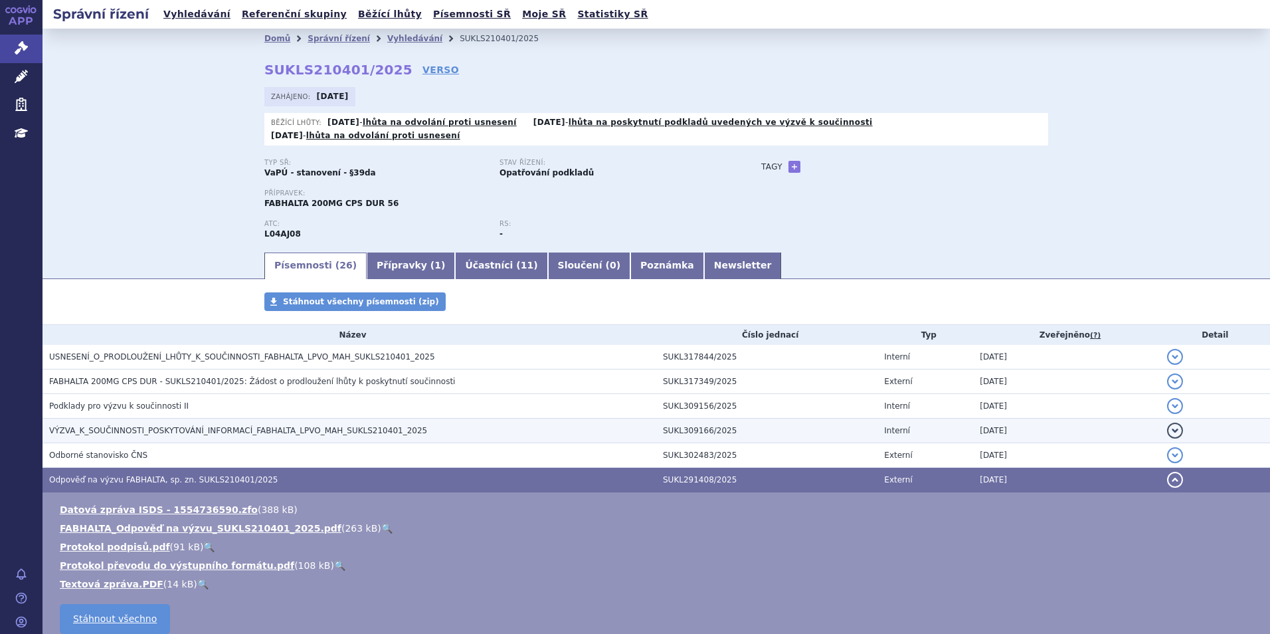
click at [169, 429] on td "VÝZVA_K_SOUČINNOSTI_POSKYTOVÁNÍ_INFORMACÍ_FABHALTA_LPVO_MAH_SUKLS210401_2025" at bounding box center [350, 431] width 614 height 25
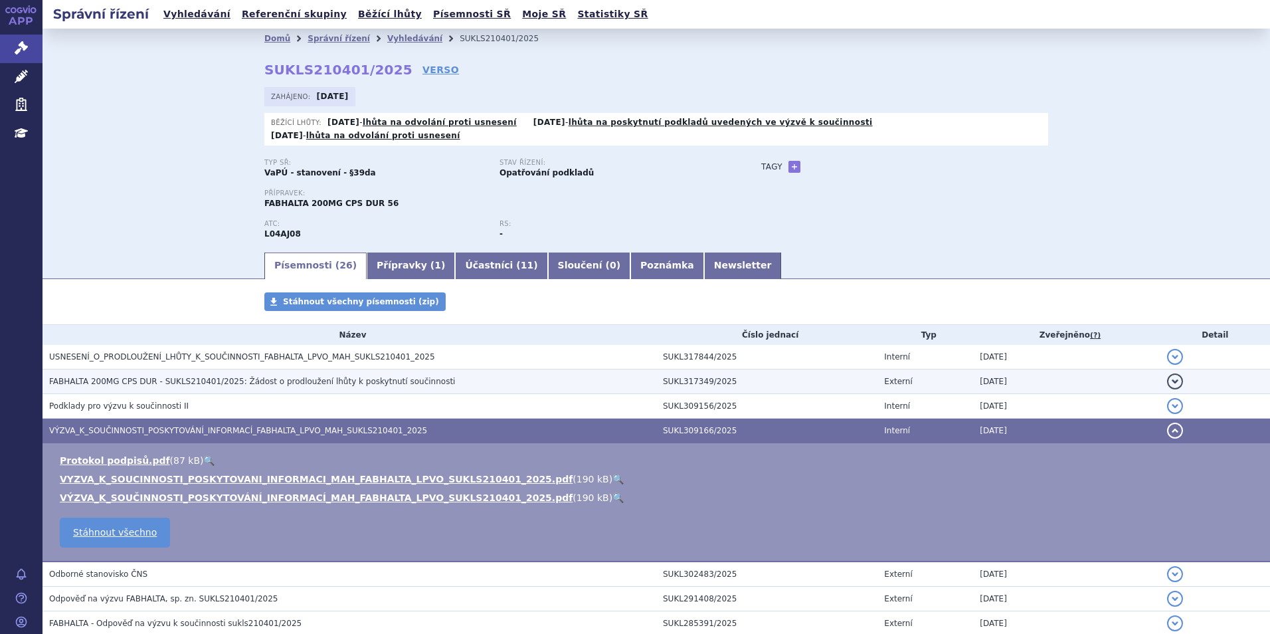
click at [182, 377] on span "FABHALTA 200MG CPS DUR - SUKLS210401/2025: Žádost o prodloužení lhůty k poskytn…" at bounding box center [252, 381] width 406 height 9
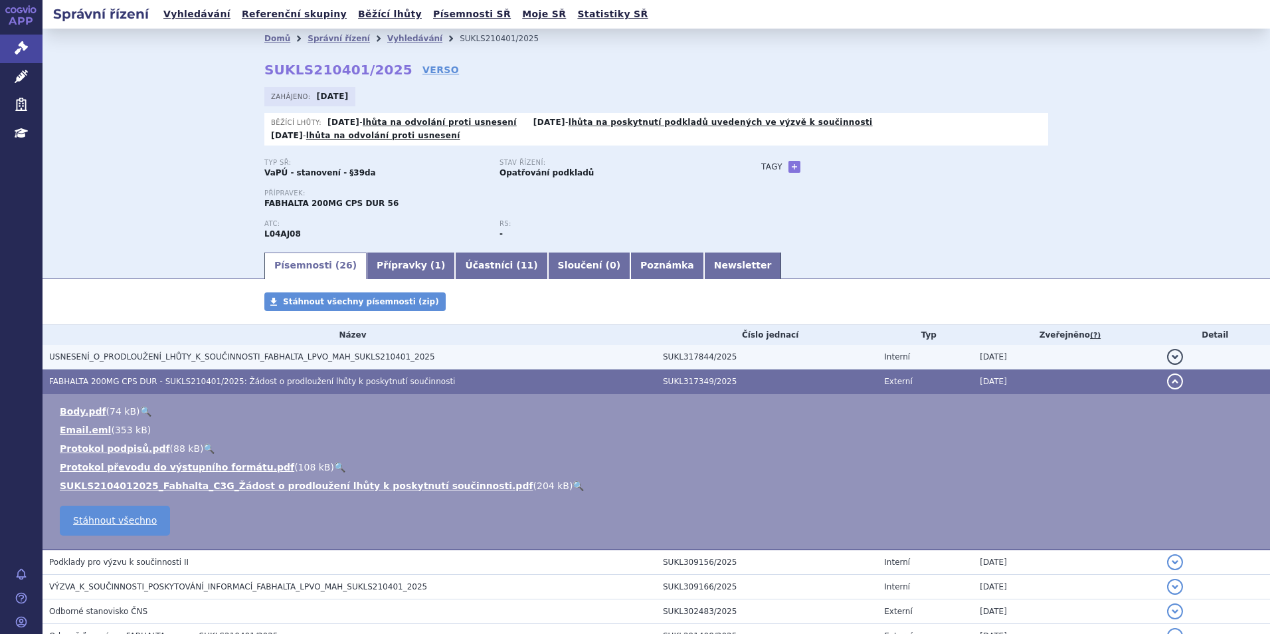
click at [189, 352] on span "USNESENÍ_O_PRODLOUŽENÍ_LHŮTY_K_SOUČINNOSTI_FABHALTA_LPVO_MAH_SUKLS210401_2025" at bounding box center [242, 356] width 386 height 9
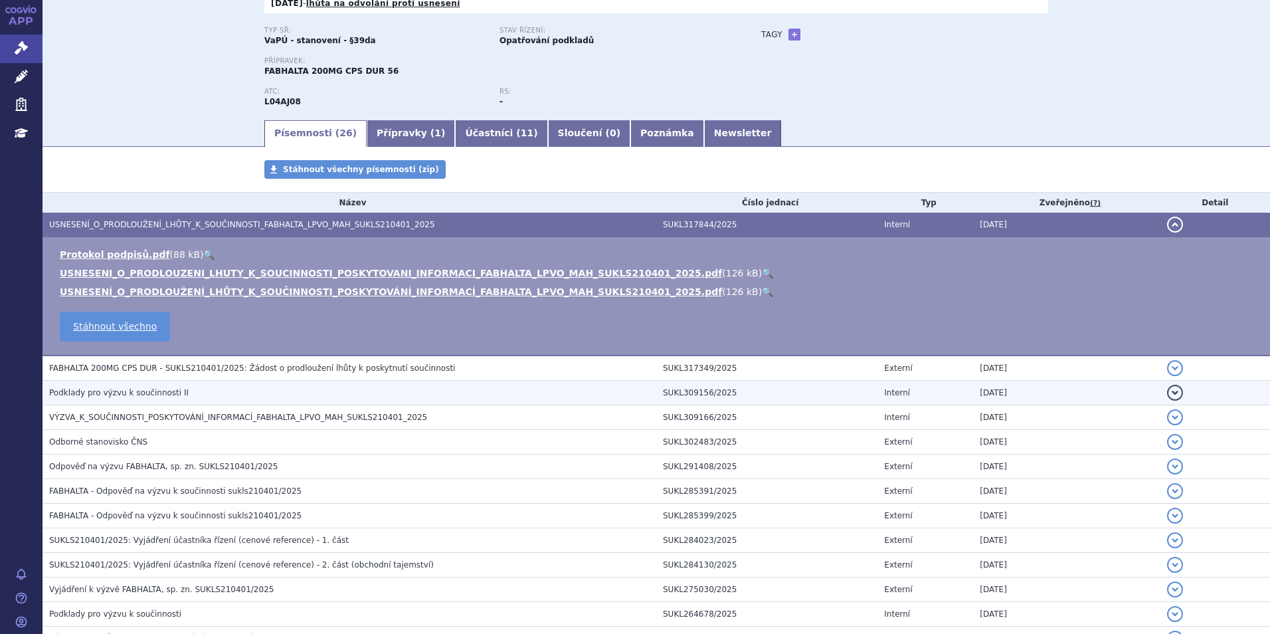
scroll to position [133, 0]
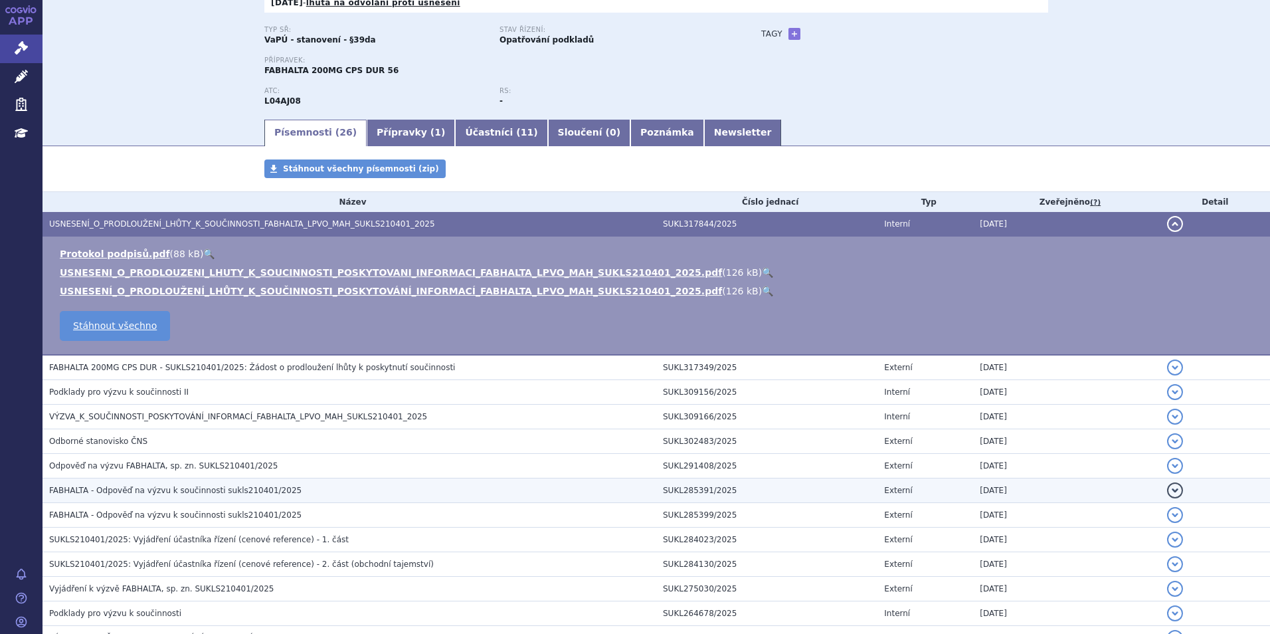
click at [140, 486] on span "FABHALTA - Odpověď na výzvu k součinnosti sukls210401/2025" at bounding box center [175, 490] width 253 height 9
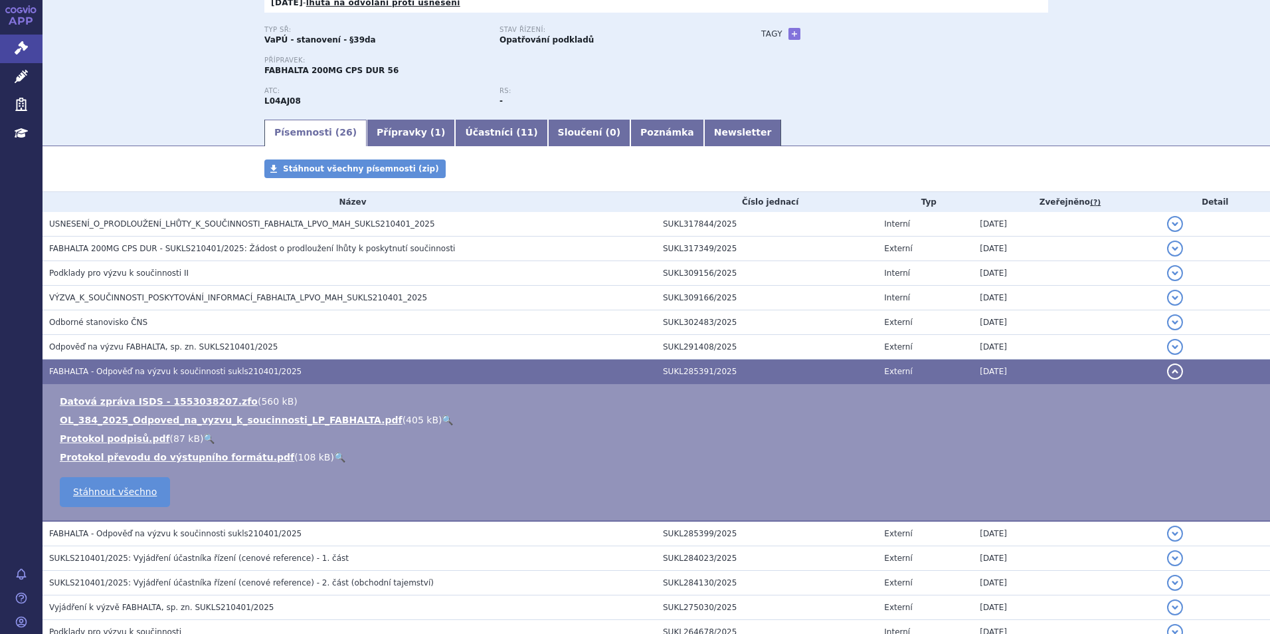
click at [442, 415] on link "🔍" at bounding box center [447, 420] width 11 height 11
